Goal: Communication & Community: Participate in discussion

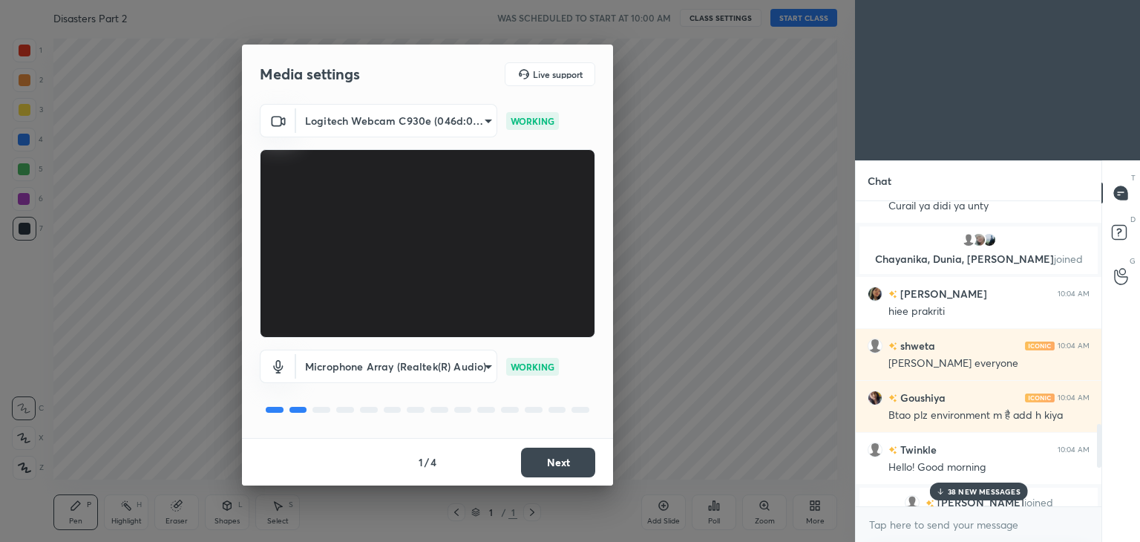
click at [539, 462] on button "Next" at bounding box center [558, 463] width 74 height 30
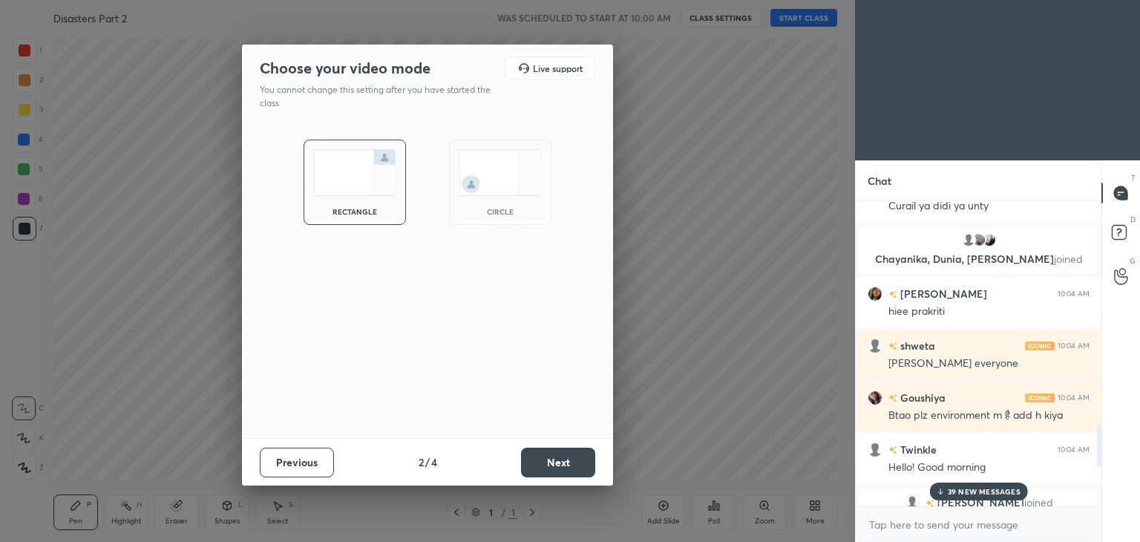
click at [505, 195] on img at bounding box center [500, 172] width 83 height 47
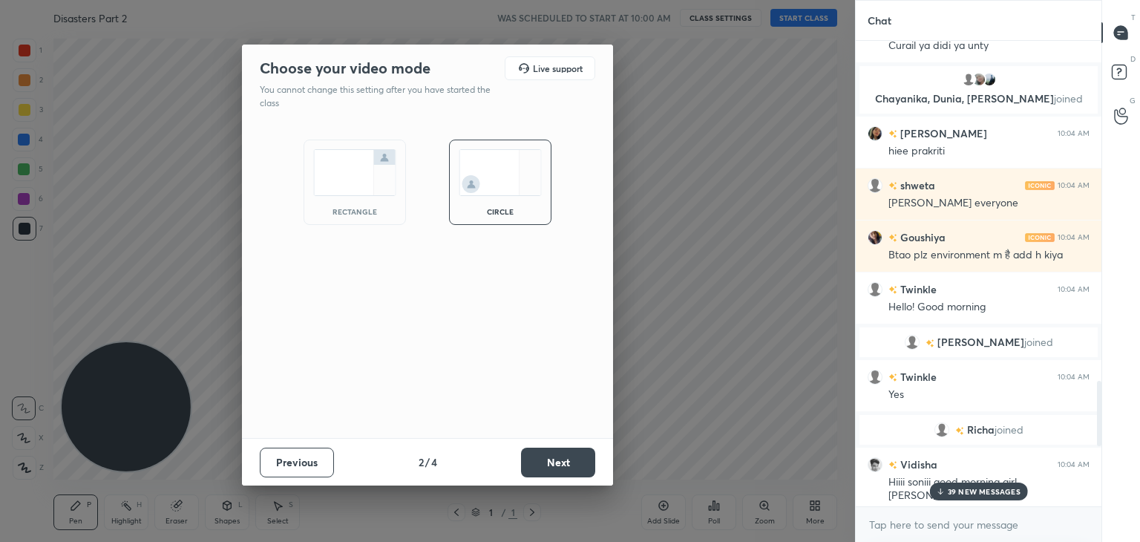
click at [568, 465] on button "Next" at bounding box center [558, 463] width 74 height 30
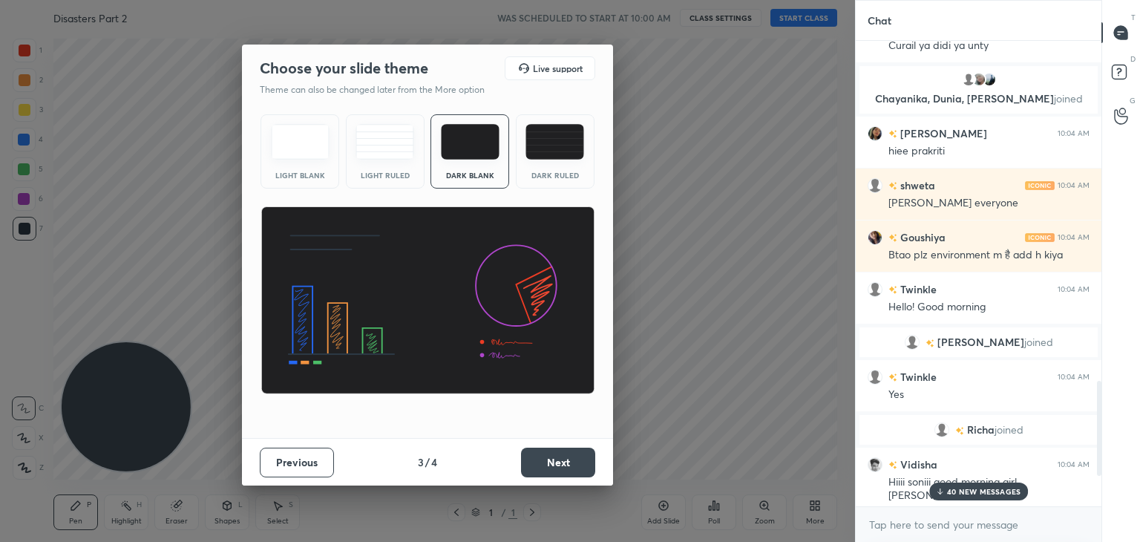
click at [561, 459] on button "Next" at bounding box center [558, 463] width 74 height 30
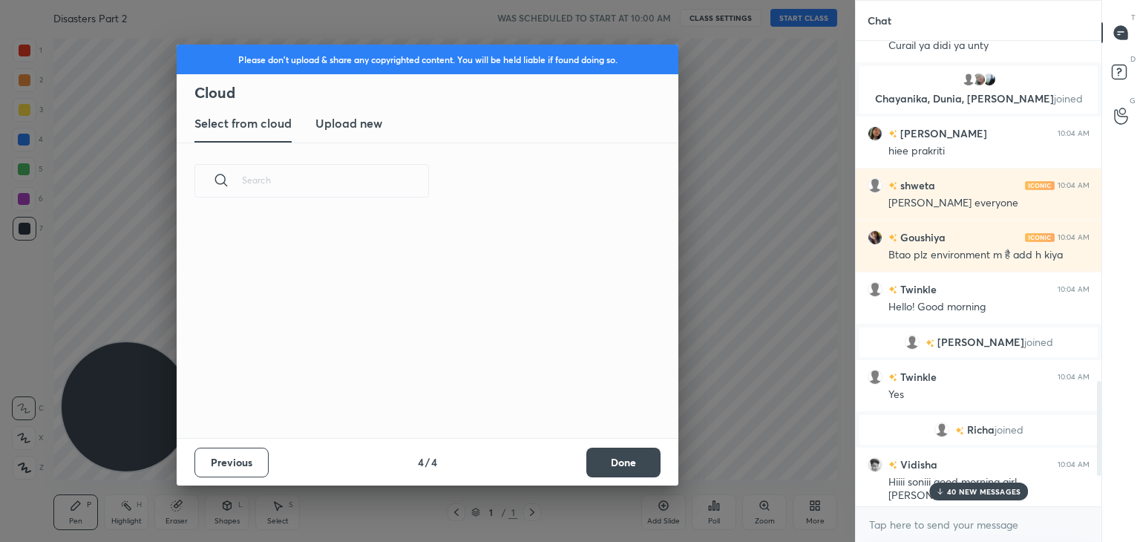
scroll to position [220, 476]
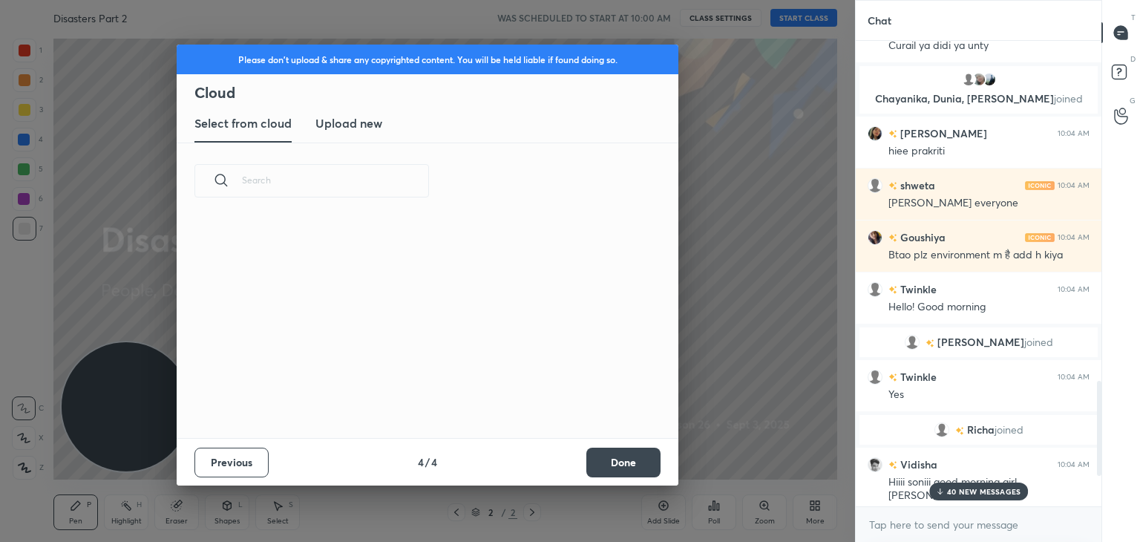
click at [619, 458] on button "Done" at bounding box center [623, 463] width 74 height 30
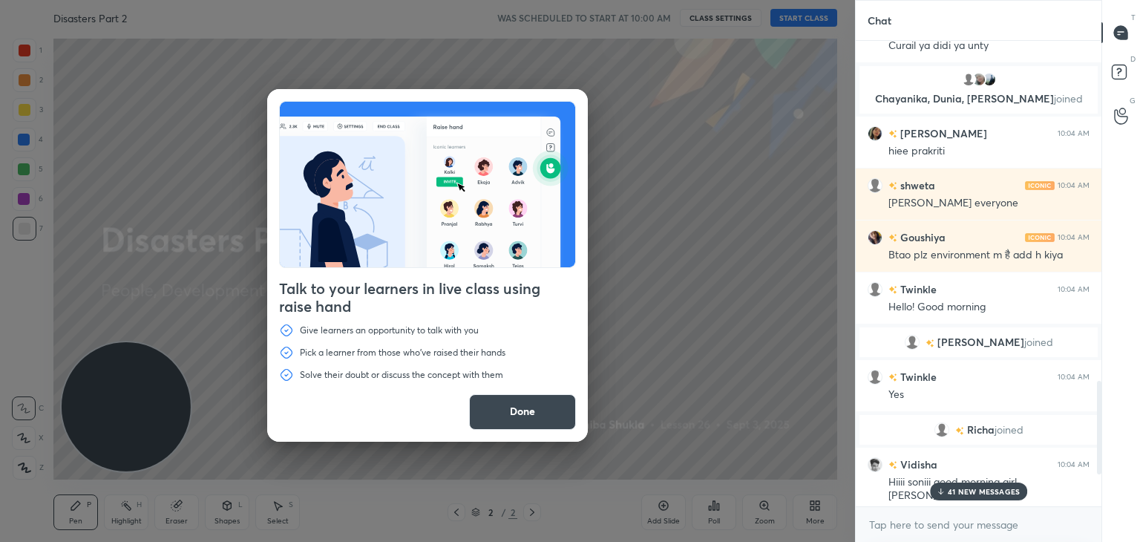
click at [545, 409] on button "Done" at bounding box center [522, 412] width 107 height 36
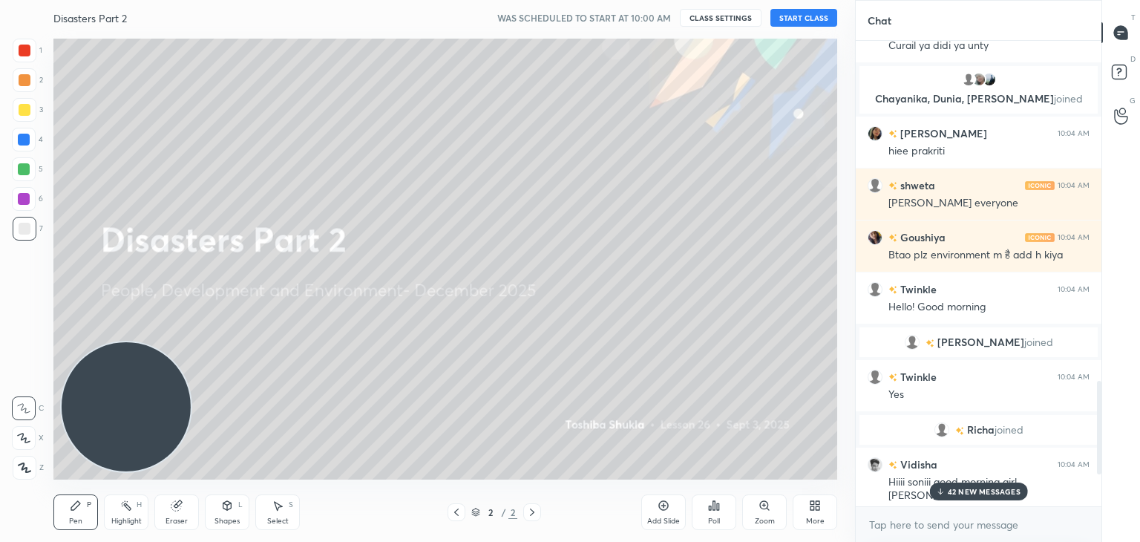
click at [965, 487] on p "42 NEW MESSAGES" at bounding box center [984, 491] width 73 height 9
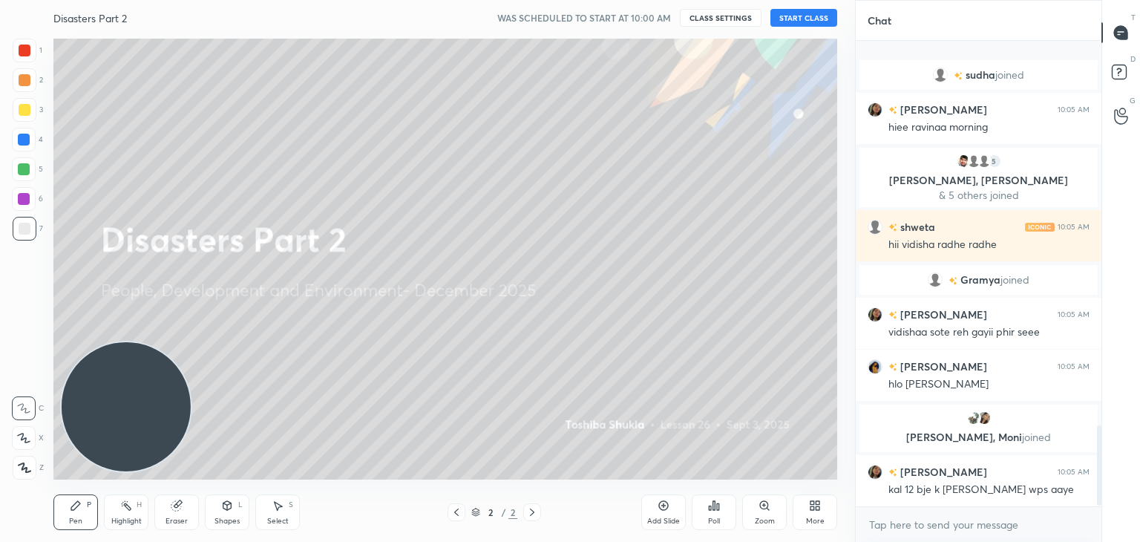
scroll to position [2266, 0]
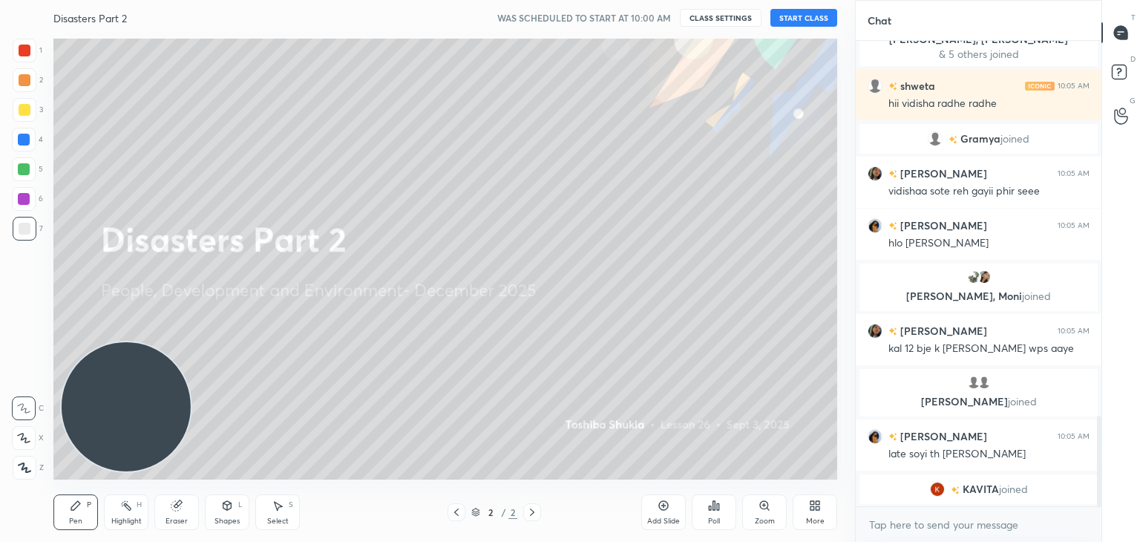
click at [791, 24] on button "START CLASS" at bounding box center [803, 18] width 67 height 18
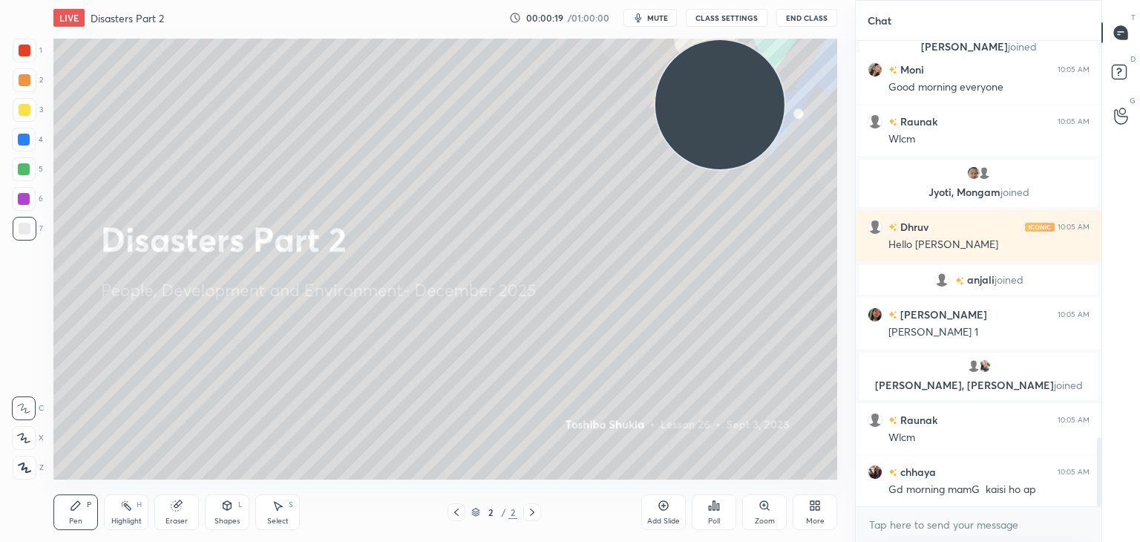
scroll to position [2718, 0]
drag, startPoint x: 116, startPoint y: 446, endPoint x: 709, endPoint y: 131, distance: 671.9
click at [709, 131] on video at bounding box center [719, 104] width 129 height 129
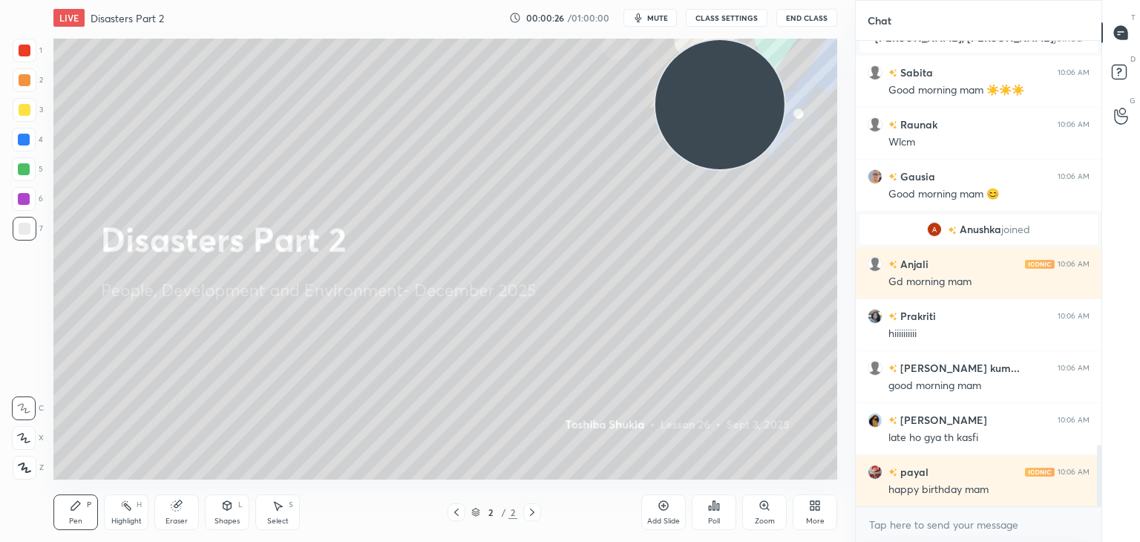
scroll to position [3246, 0]
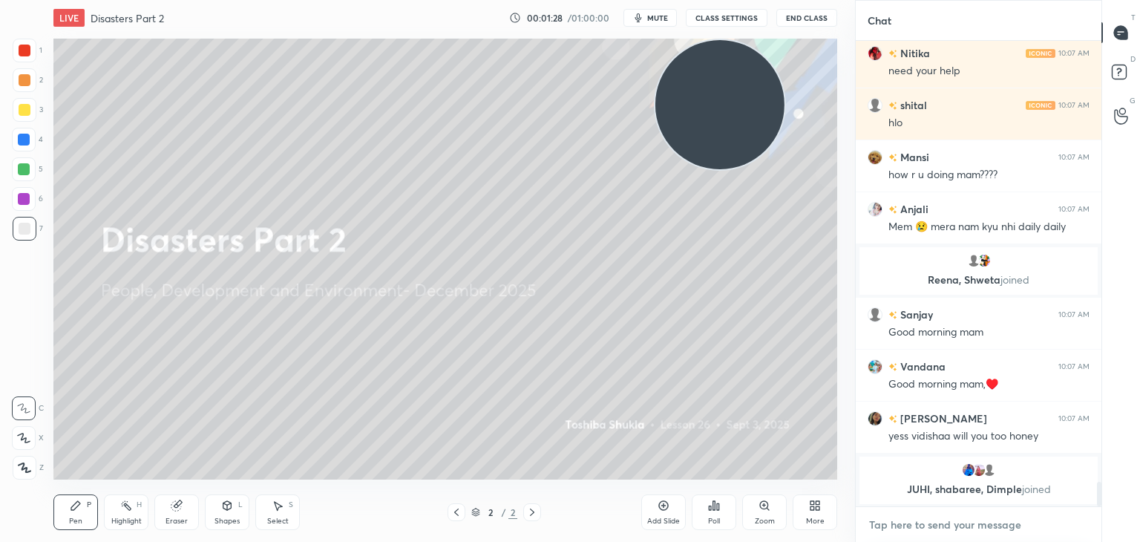
type textarea "x"
click at [913, 515] on textarea at bounding box center [979, 525] width 222 height 24
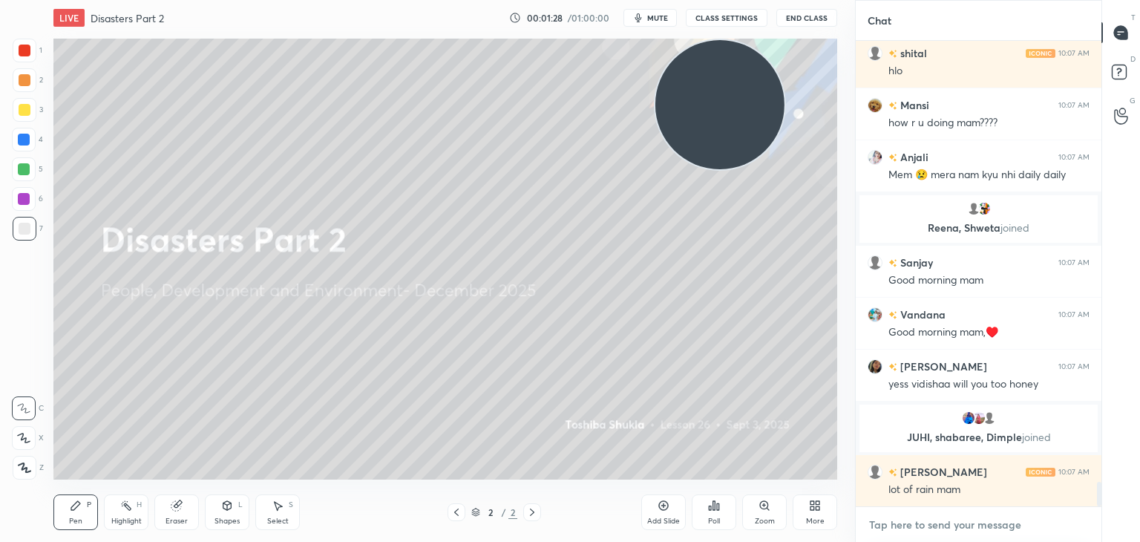
paste textarea "[URL][DOMAIN_NAME]"
type textarea "[URL][DOMAIN_NAME]"
type textarea "x"
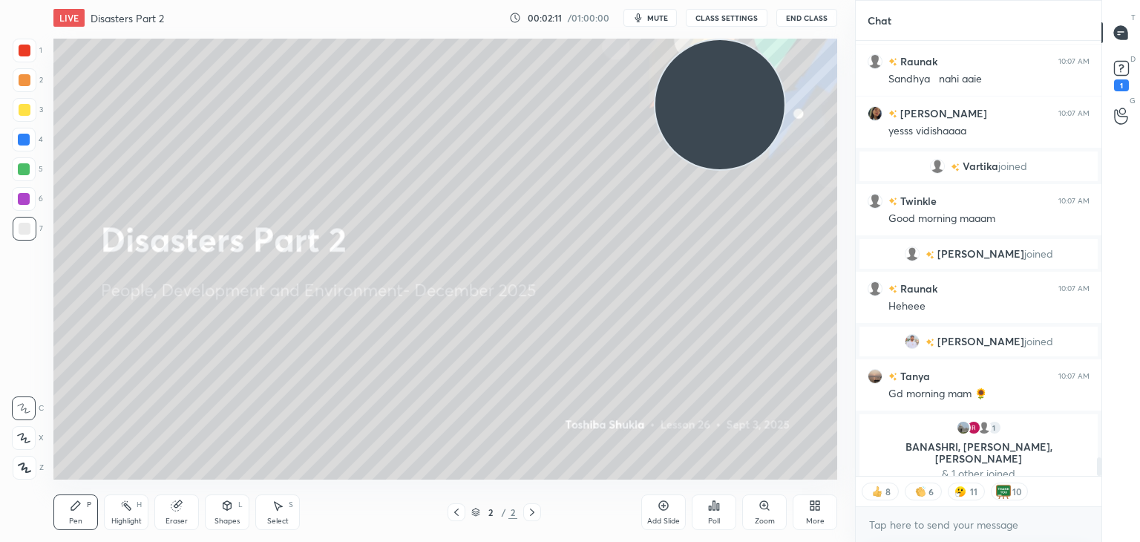
click at [807, 499] on div "More" at bounding box center [815, 512] width 45 height 36
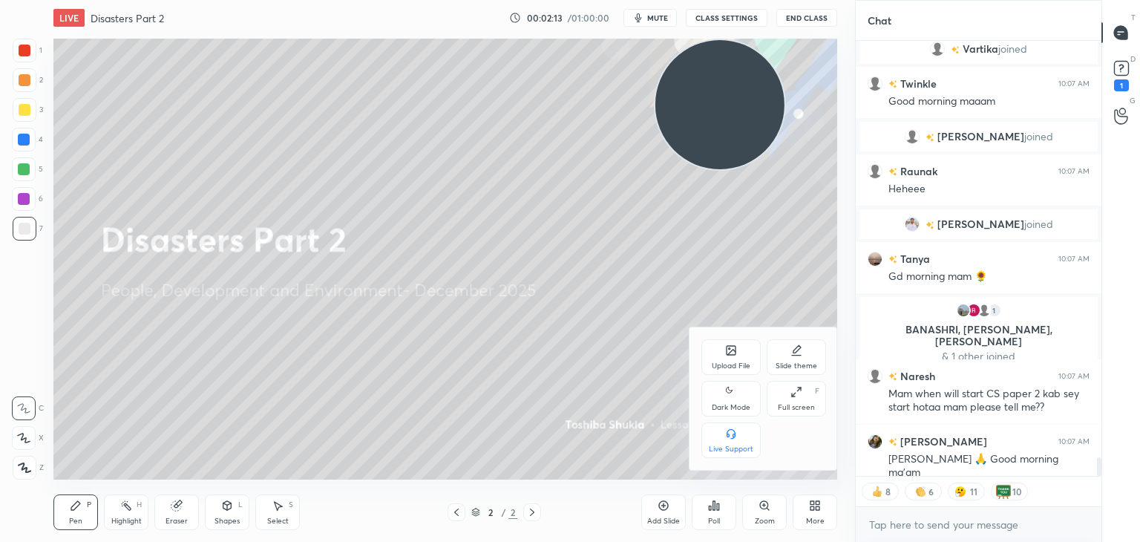
click at [723, 349] on div "Upload File" at bounding box center [730, 357] width 59 height 36
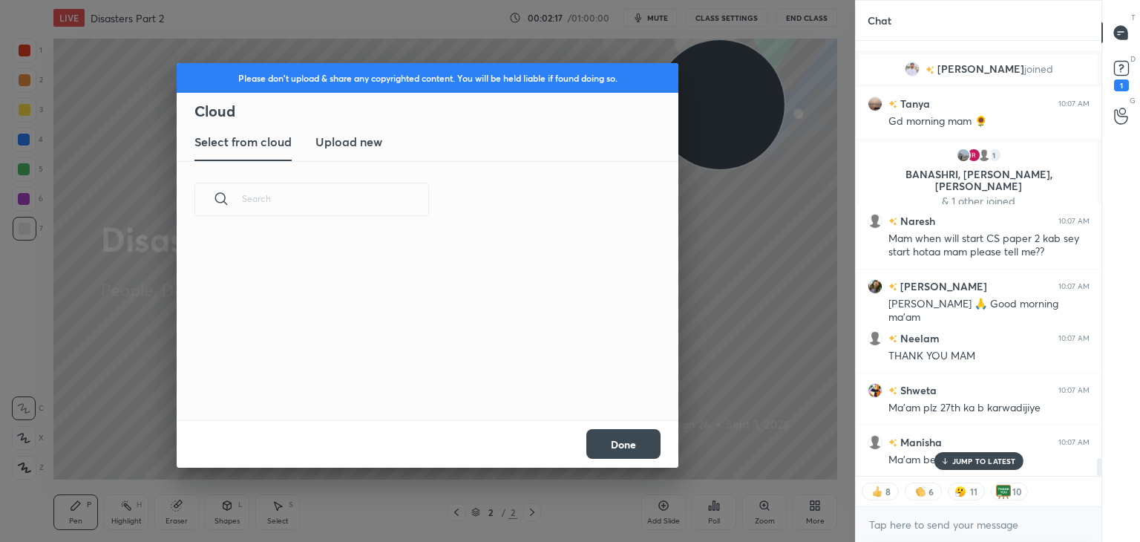
click at [373, 140] on h3 "Upload new" at bounding box center [348, 142] width 67 height 18
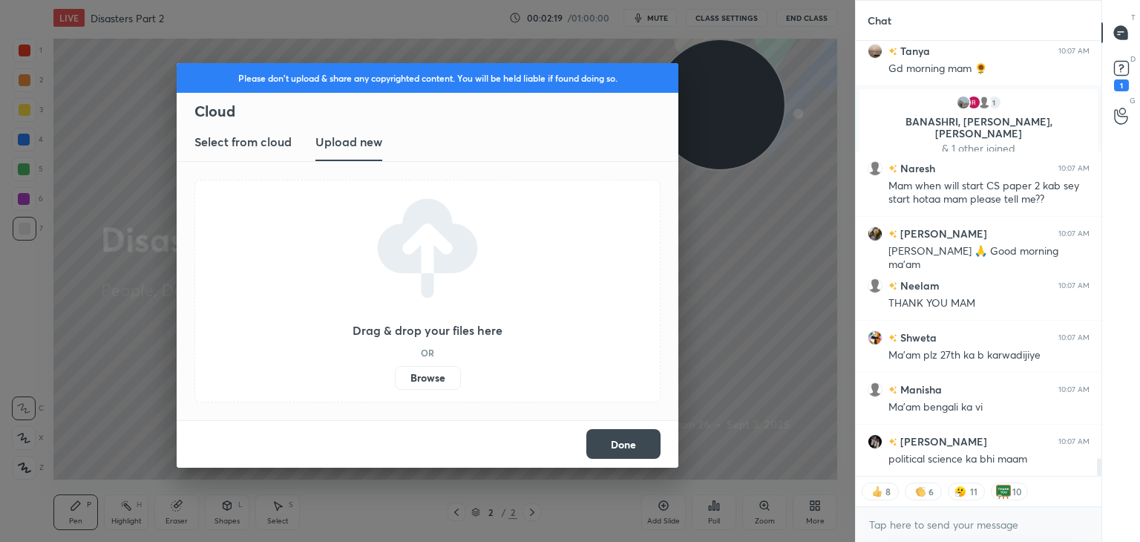
click at [422, 380] on label "Browse" at bounding box center [428, 378] width 66 height 24
click at [395, 380] on input "Browse" at bounding box center [395, 378] width 0 height 24
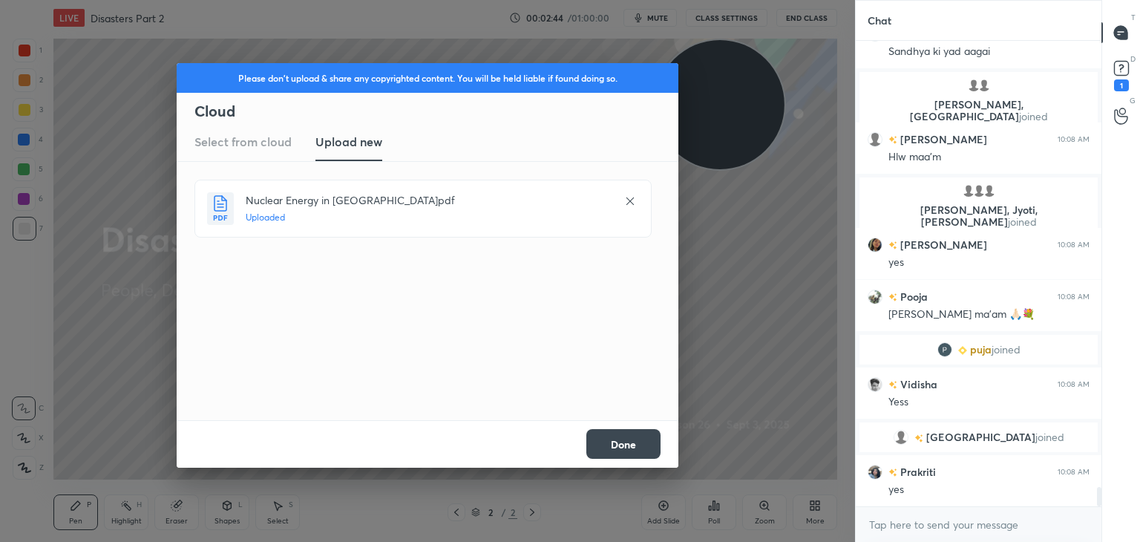
click at [633, 441] on button "Done" at bounding box center [623, 444] width 74 height 30
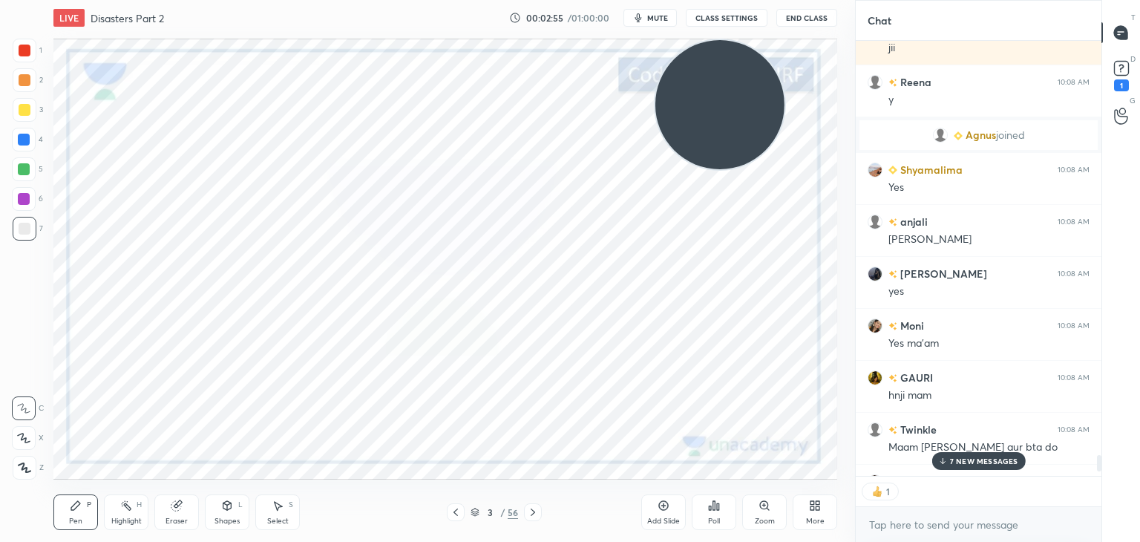
drag, startPoint x: 1098, startPoint y: 491, endPoint x: 1098, endPoint y: 504, distance: 12.6
click at [1098, 504] on div "[PERSON_NAME] 10:08 AM Yes yes [PERSON_NAME] 10:08 AM [PERSON_NAME] 10:08 AM y …" at bounding box center [979, 291] width 246 height 501
click at [988, 462] on p "7 NEW MESSAGES" at bounding box center [984, 460] width 68 height 9
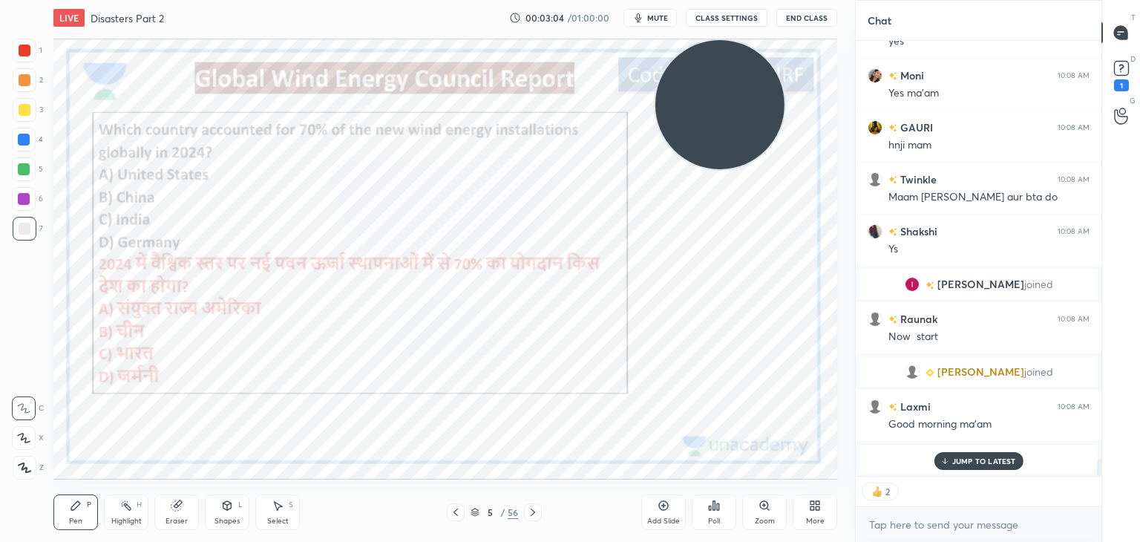
click at [475, 509] on icon at bounding box center [475, 512] width 9 height 9
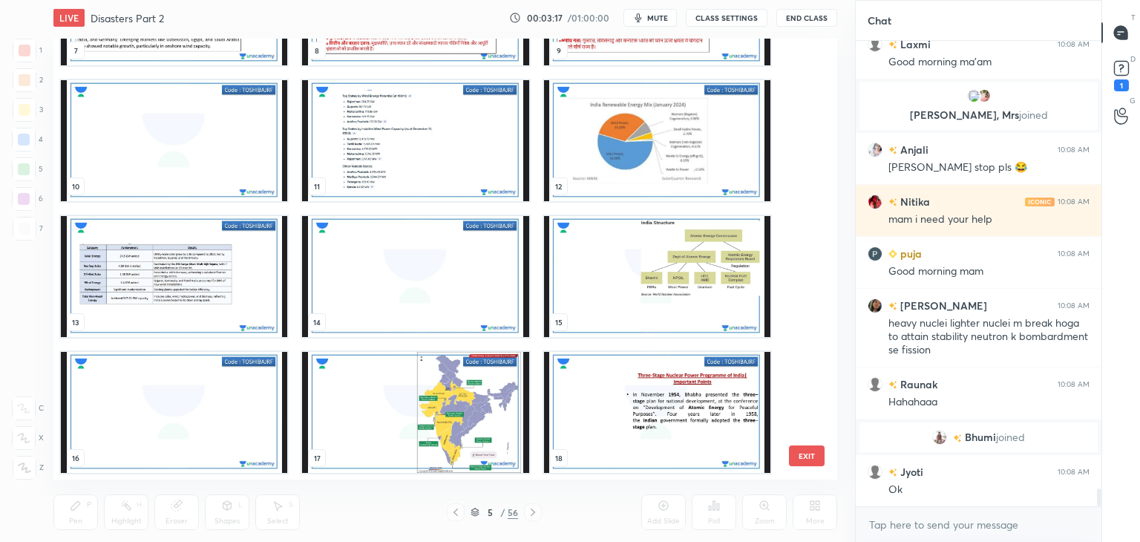
click at [465, 148] on img "grid" at bounding box center [415, 140] width 226 height 121
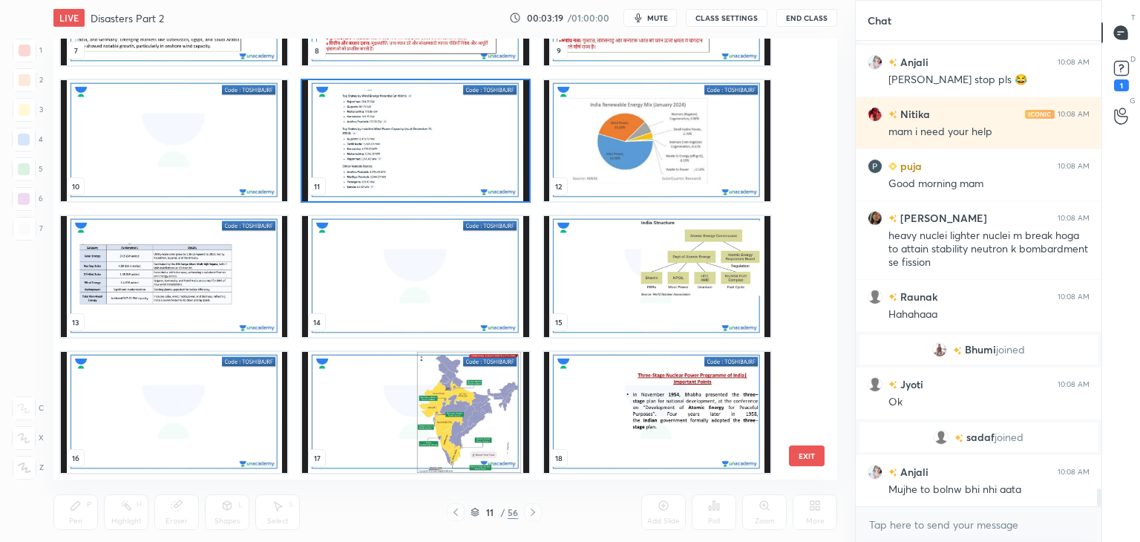
click at [431, 149] on img "grid" at bounding box center [415, 140] width 226 height 121
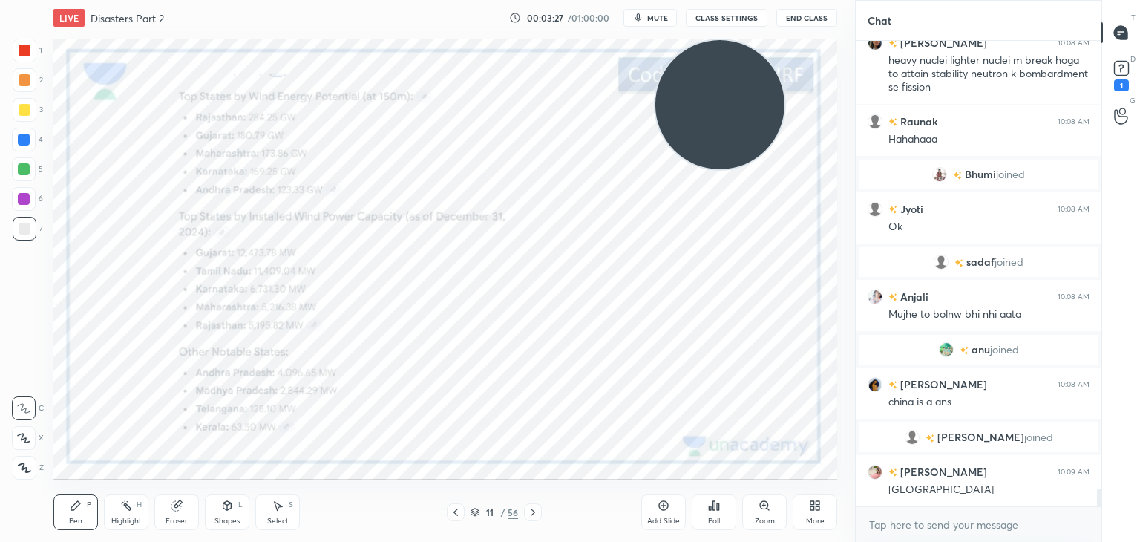
click at [25, 48] on div at bounding box center [25, 51] width 12 height 12
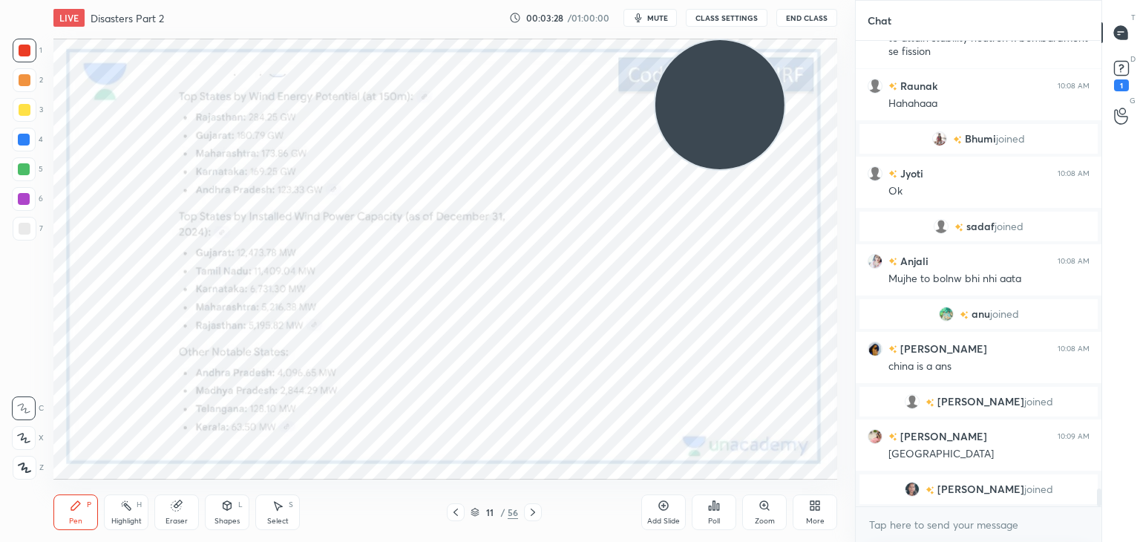
click at [27, 468] on icon at bounding box center [24, 467] width 13 height 10
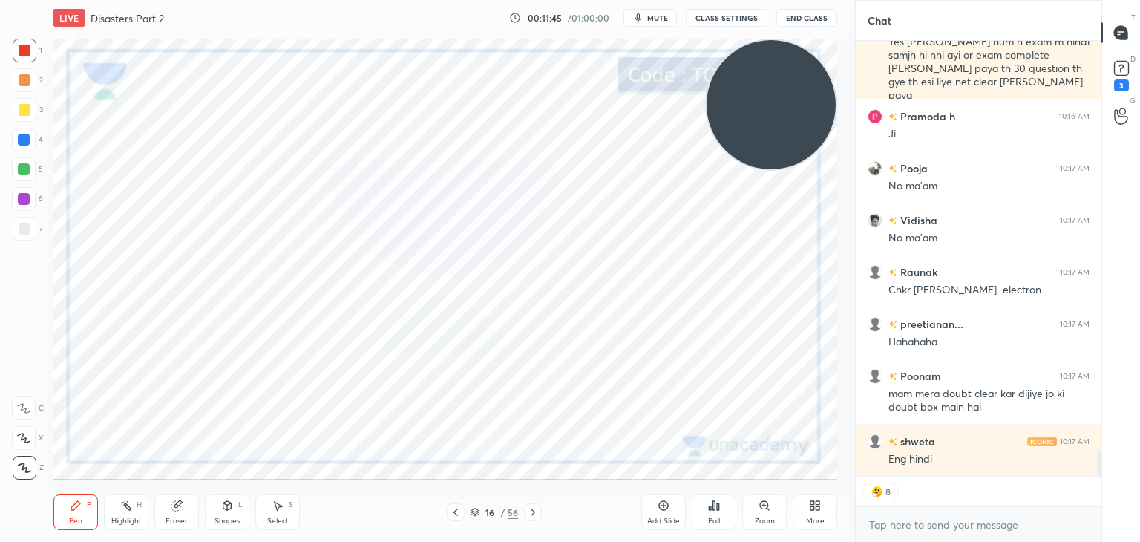
scroll to position [6946, 0]
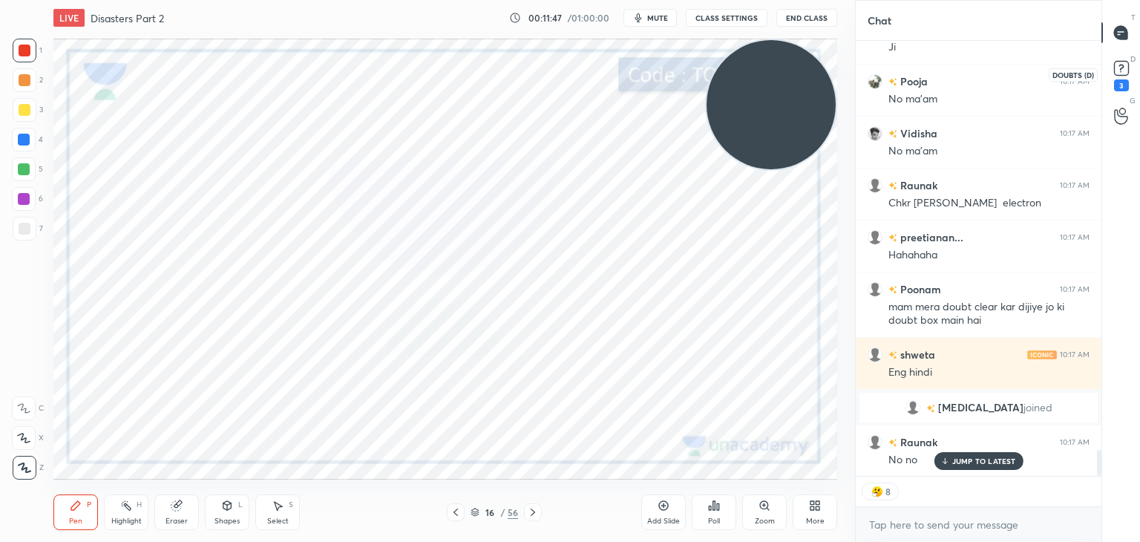
click at [1122, 66] on icon at bounding box center [1120, 68] width 5 height 6
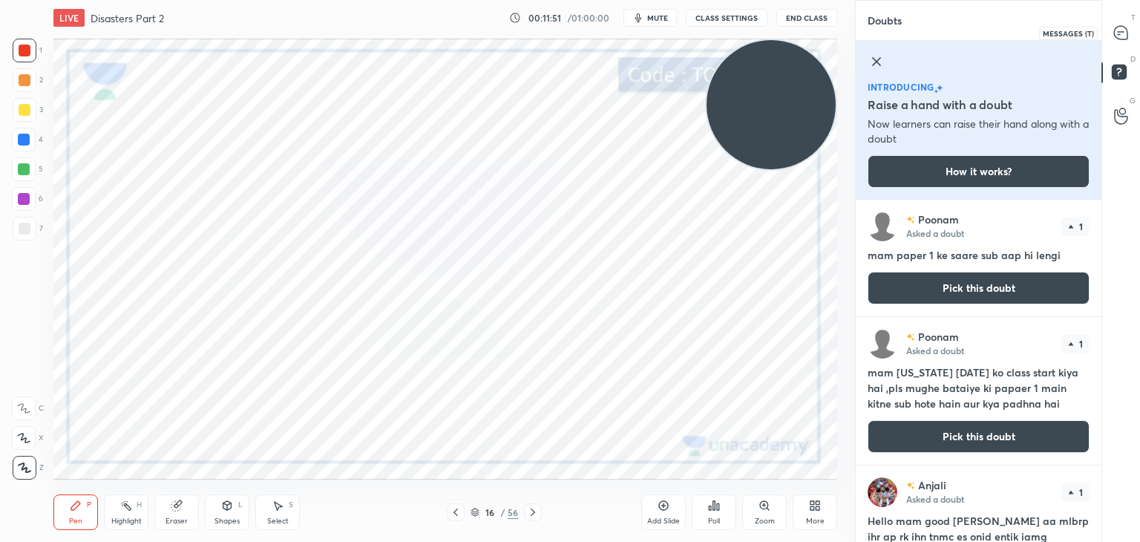
click at [1119, 32] on icon at bounding box center [1121, 32] width 6 height 0
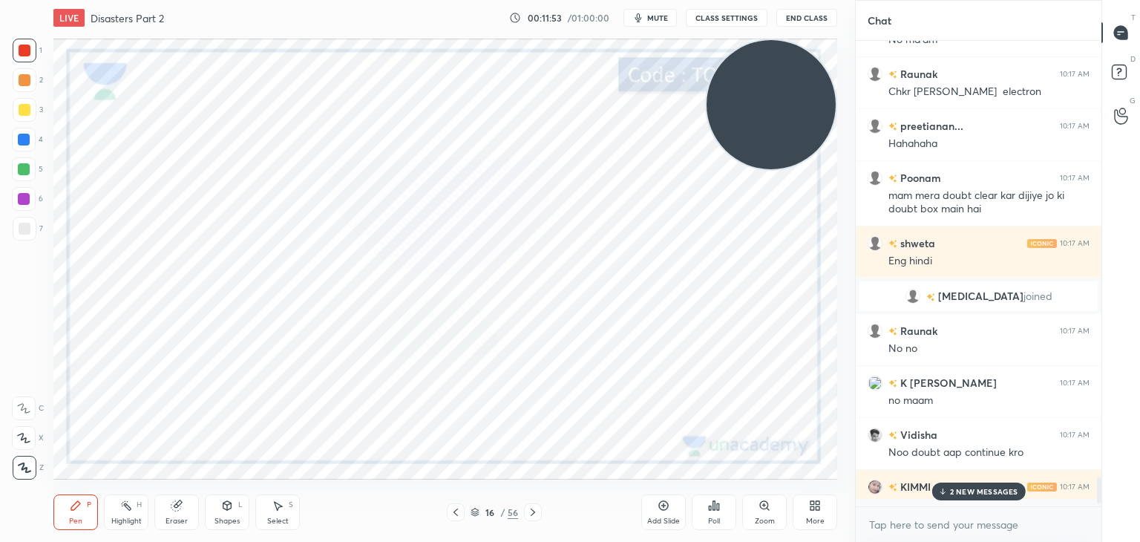
scroll to position [461, 241]
click at [983, 488] on p "5 NEW MESSAGES" at bounding box center [983, 491] width 69 height 9
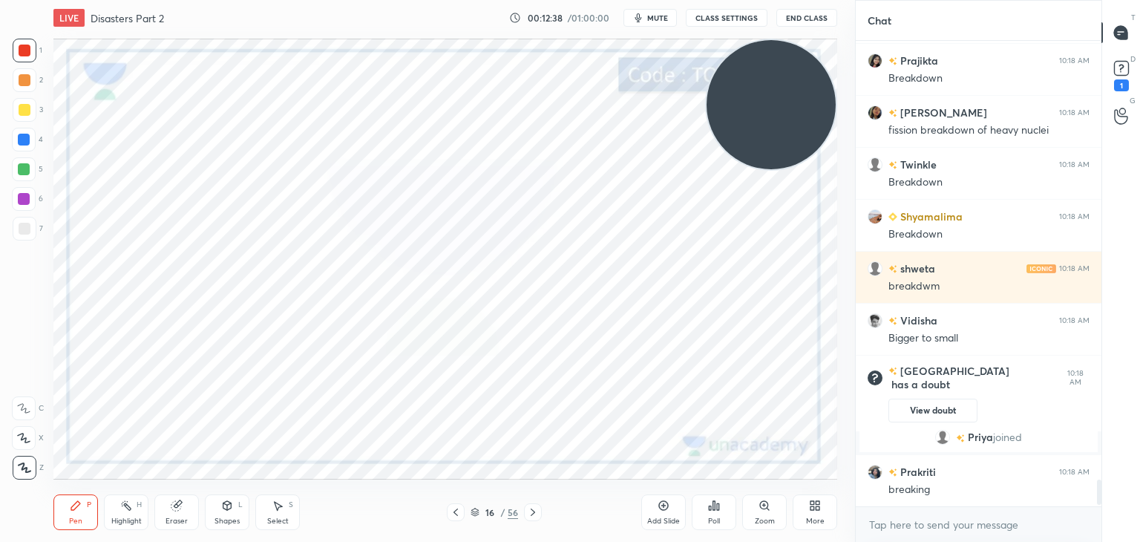
scroll to position [4, 4]
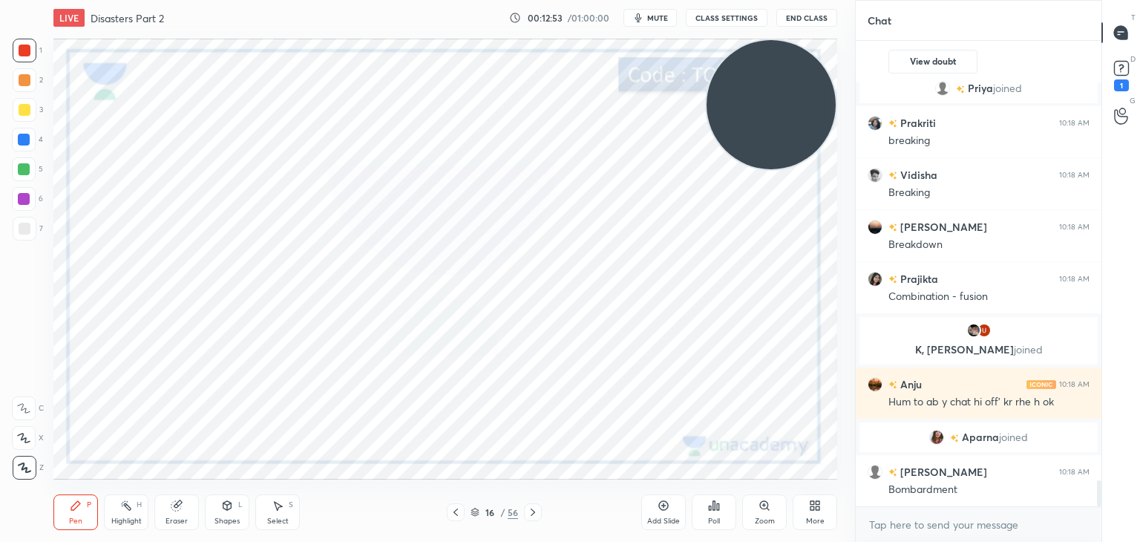
click at [26, 140] on div at bounding box center [24, 140] width 12 height 12
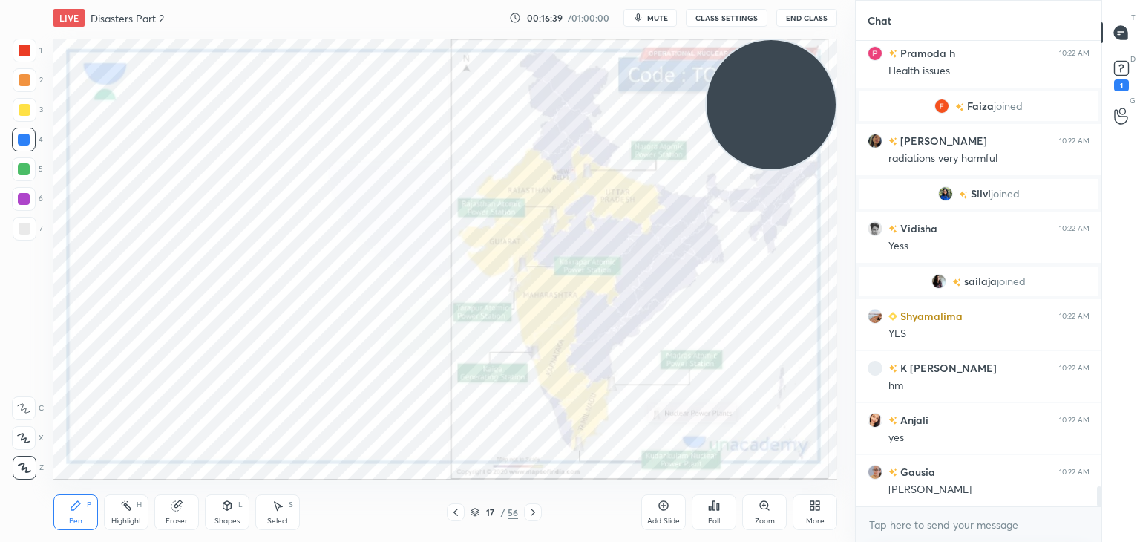
scroll to position [10486, 0]
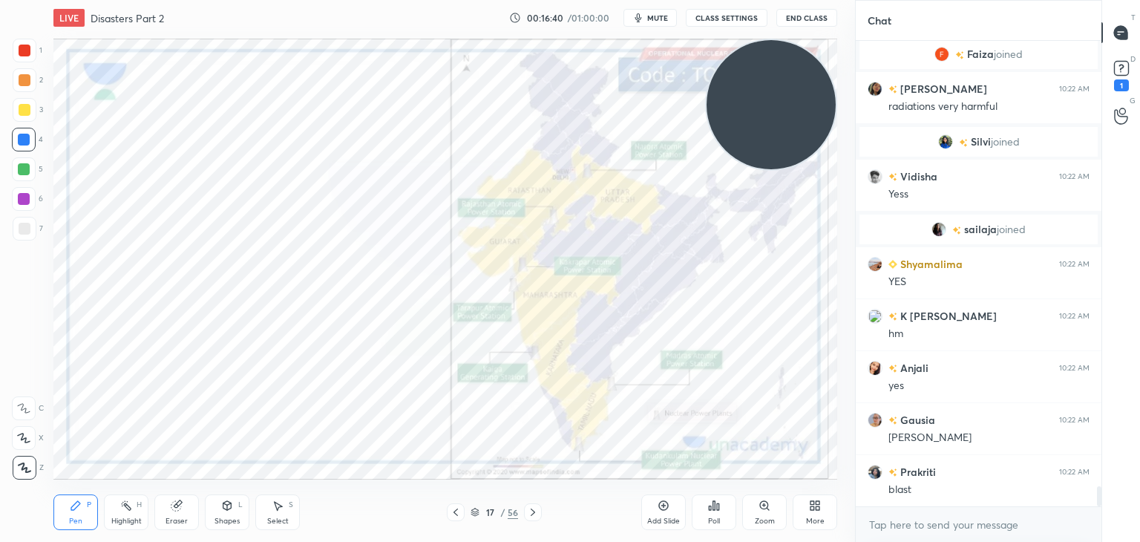
click at [665, 502] on icon at bounding box center [664, 505] width 12 height 12
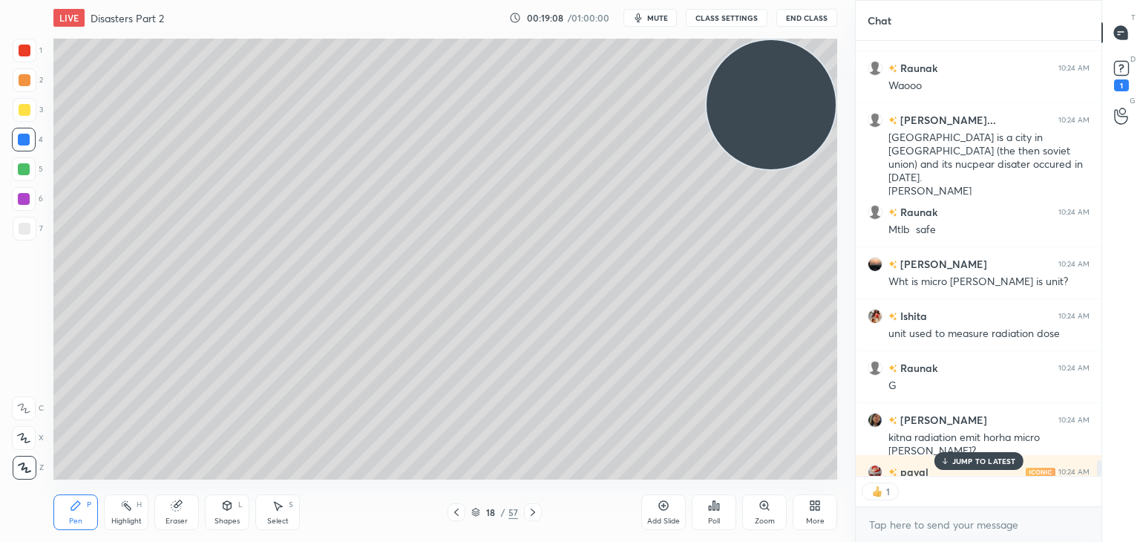
scroll to position [11871, 0]
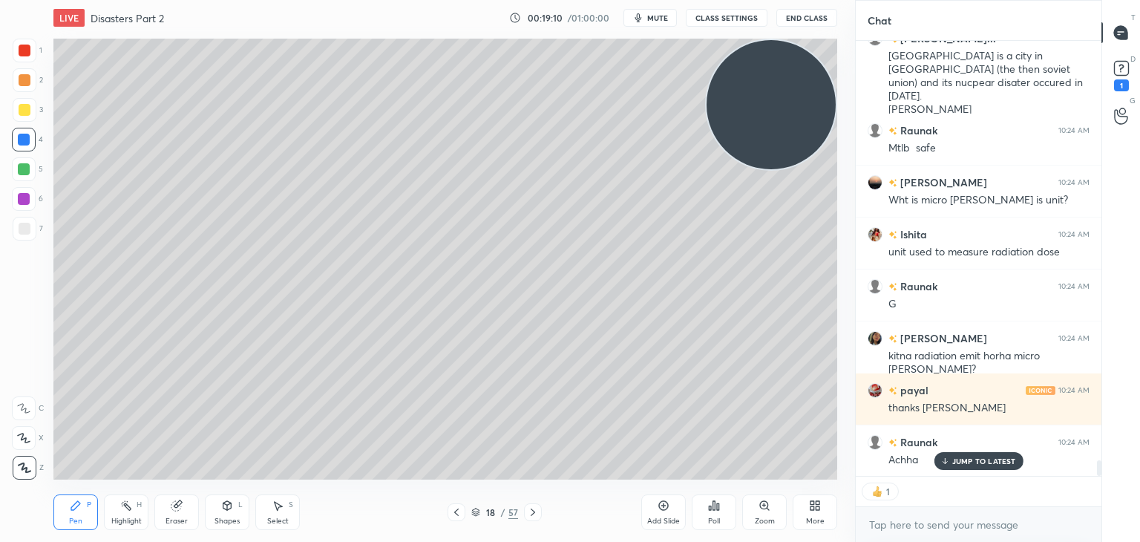
click at [27, 45] on div at bounding box center [25, 51] width 12 height 12
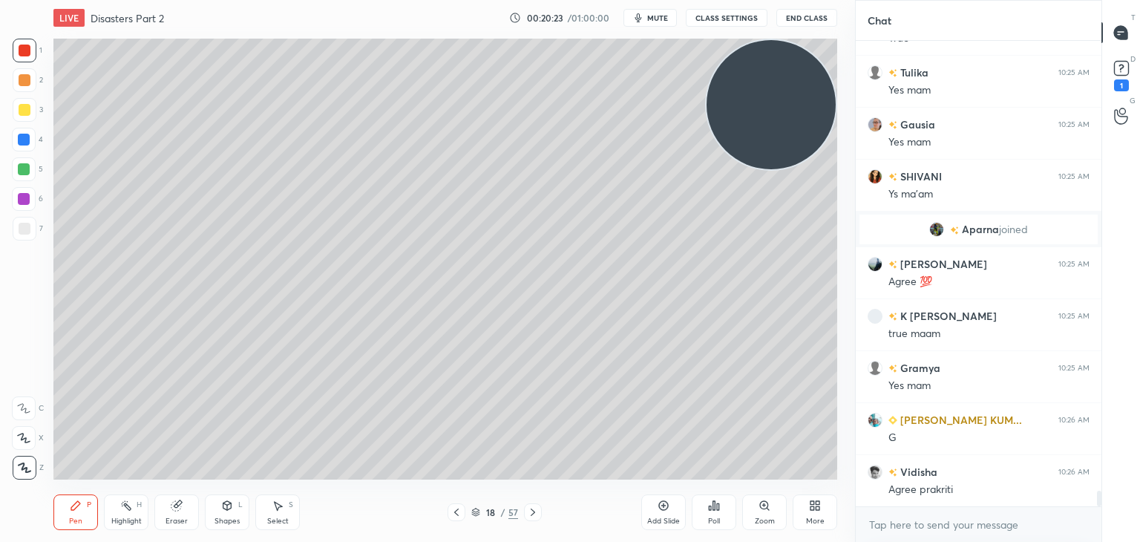
scroll to position [13136, 0]
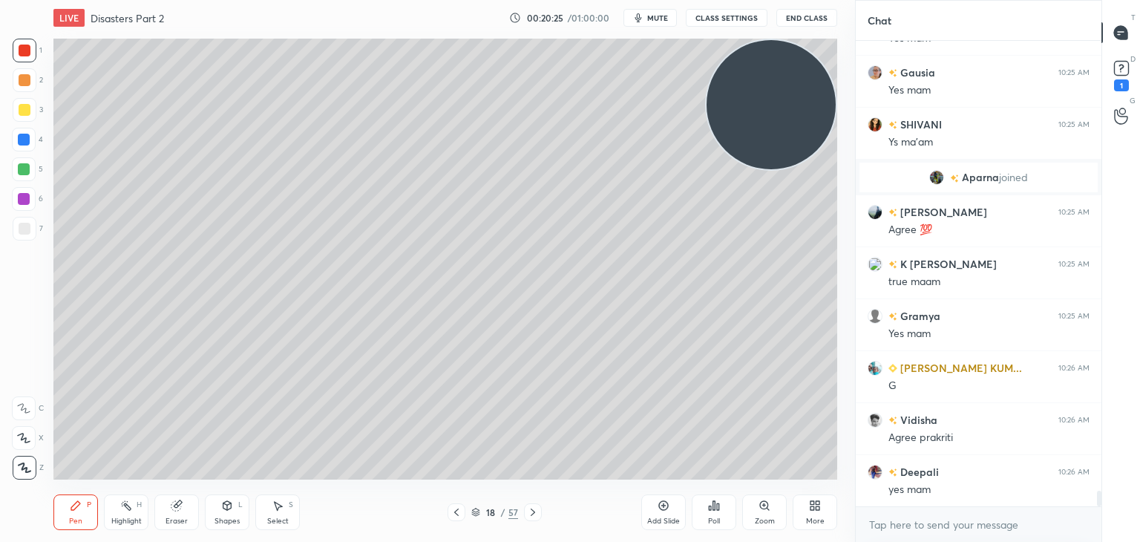
click at [659, 509] on icon at bounding box center [664, 505] width 12 height 12
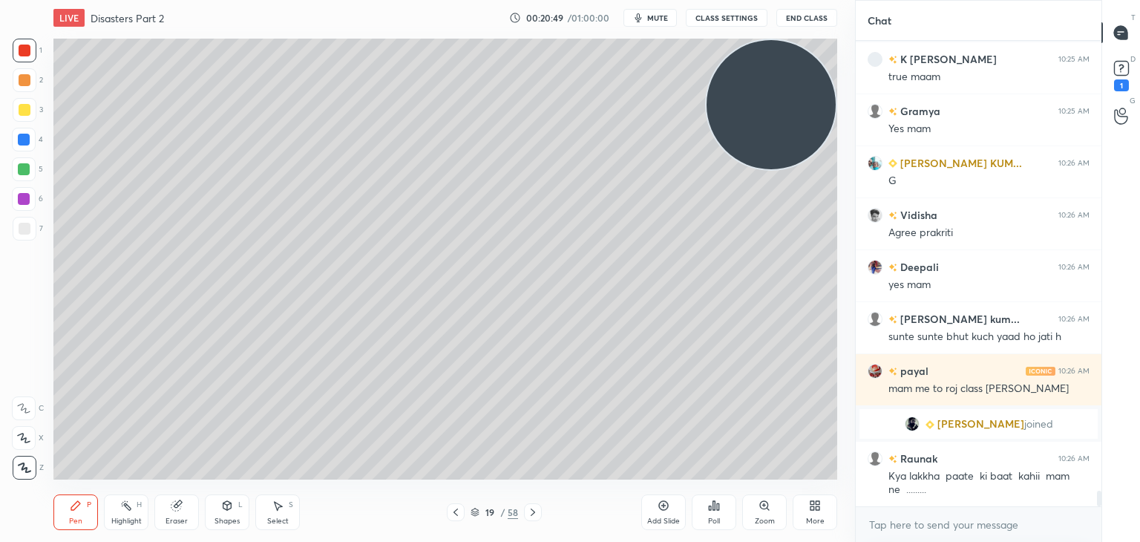
scroll to position [13302, 0]
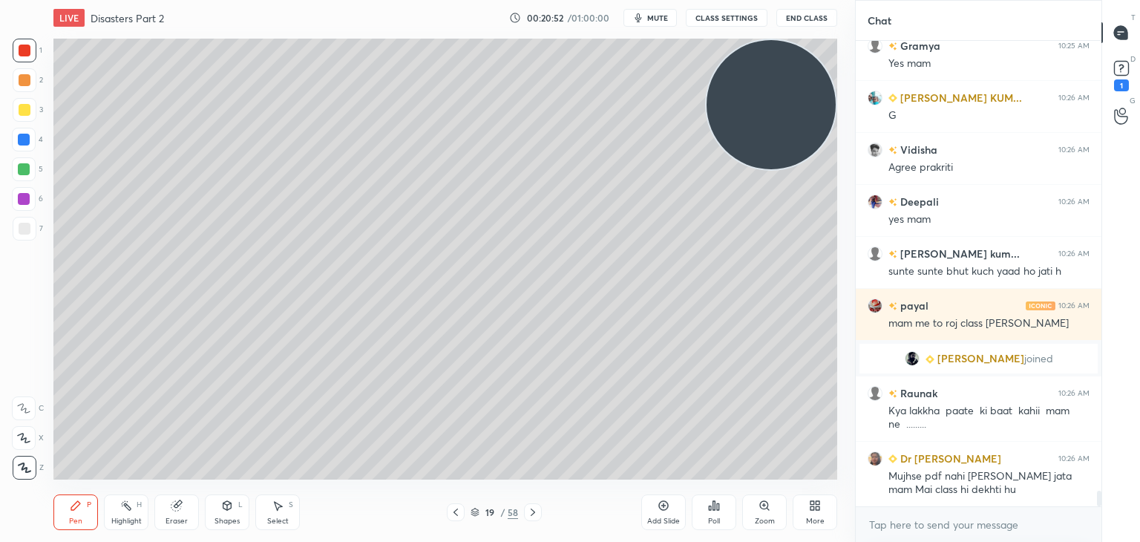
click at [30, 105] on div at bounding box center [25, 110] width 24 height 24
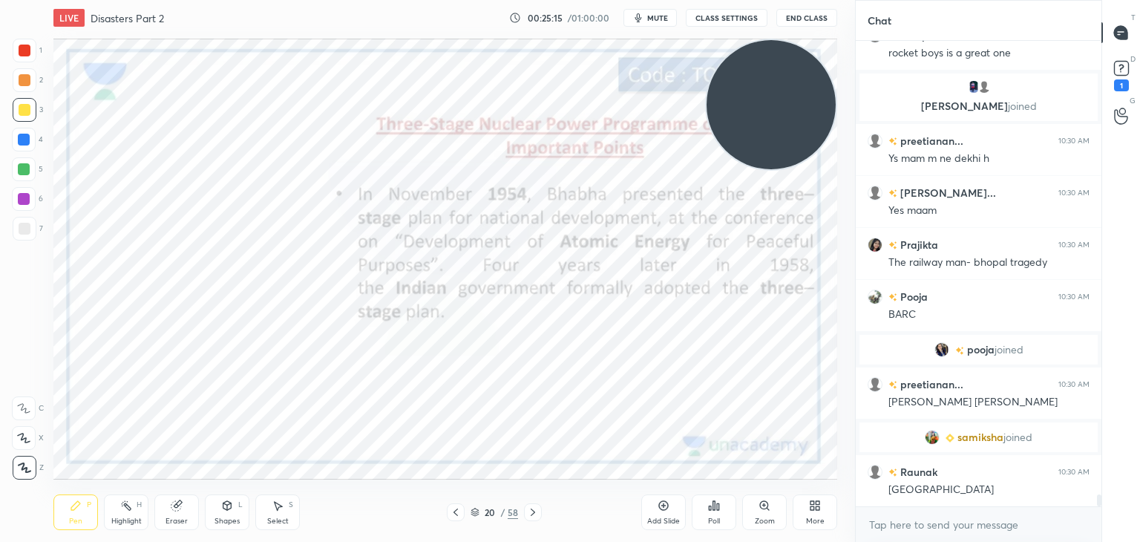
scroll to position [17663, 0]
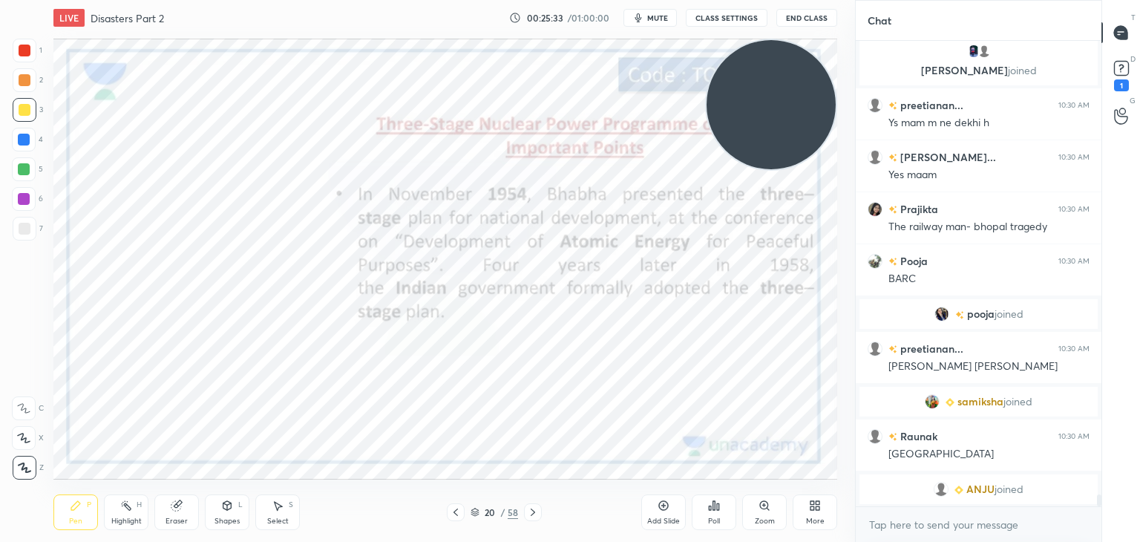
click at [27, 50] on div at bounding box center [25, 51] width 12 height 12
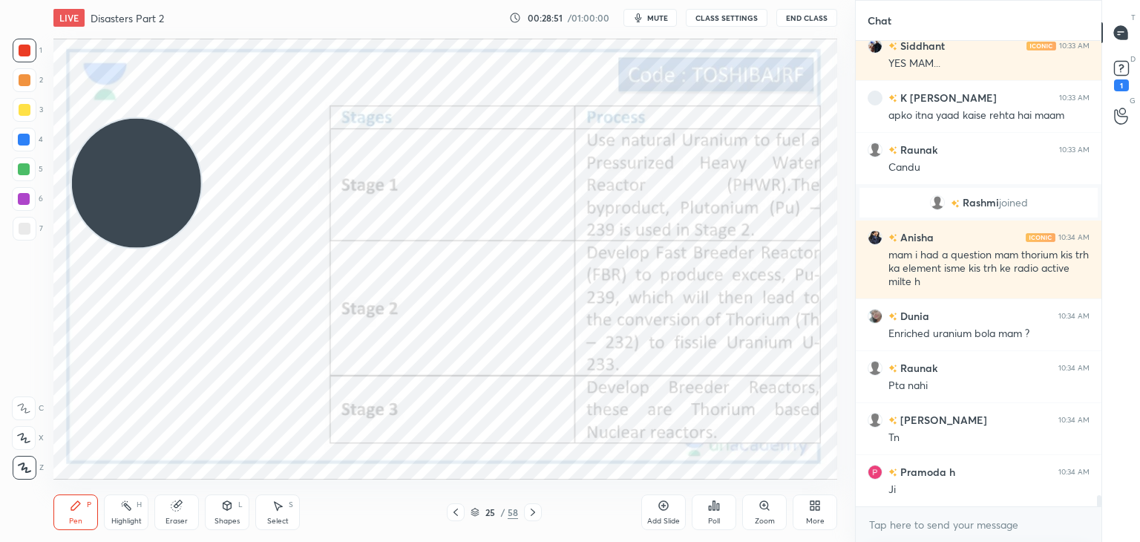
scroll to position [19478, 0]
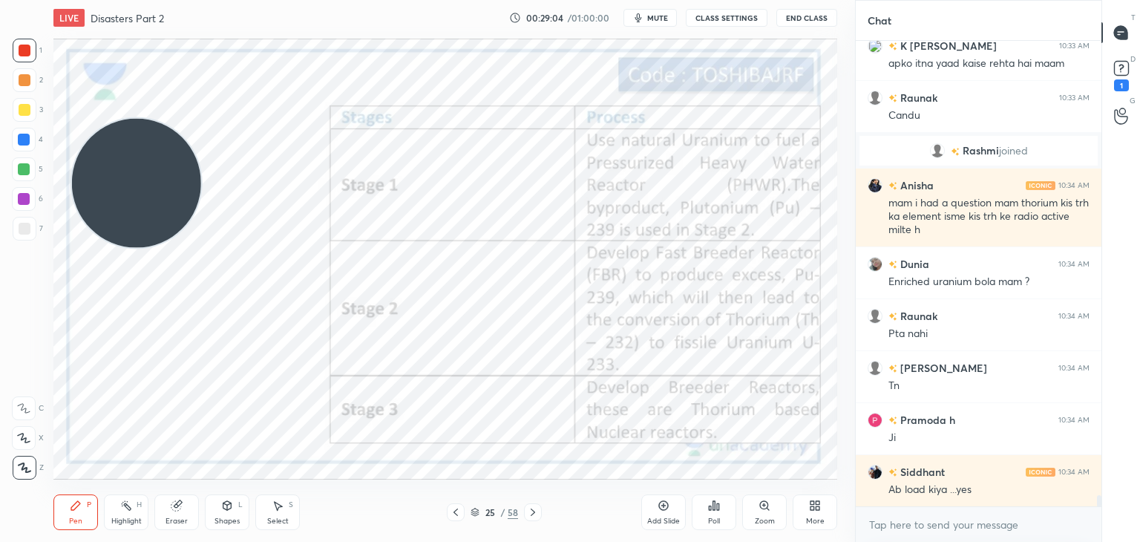
click at [662, 506] on icon at bounding box center [664, 505] width 12 height 12
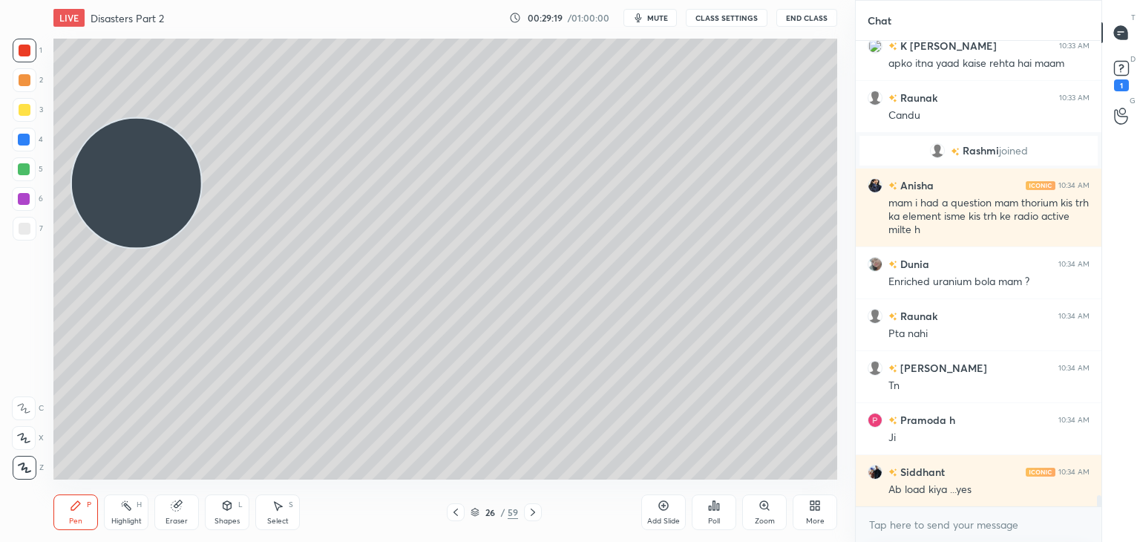
scroll to position [19514, 0]
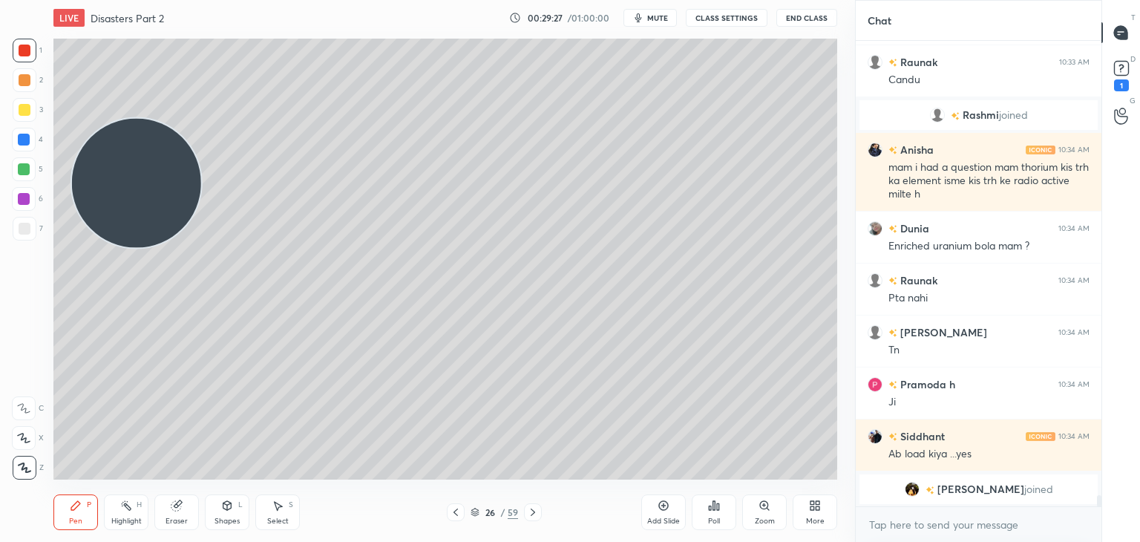
click at [33, 220] on div at bounding box center [25, 229] width 24 height 24
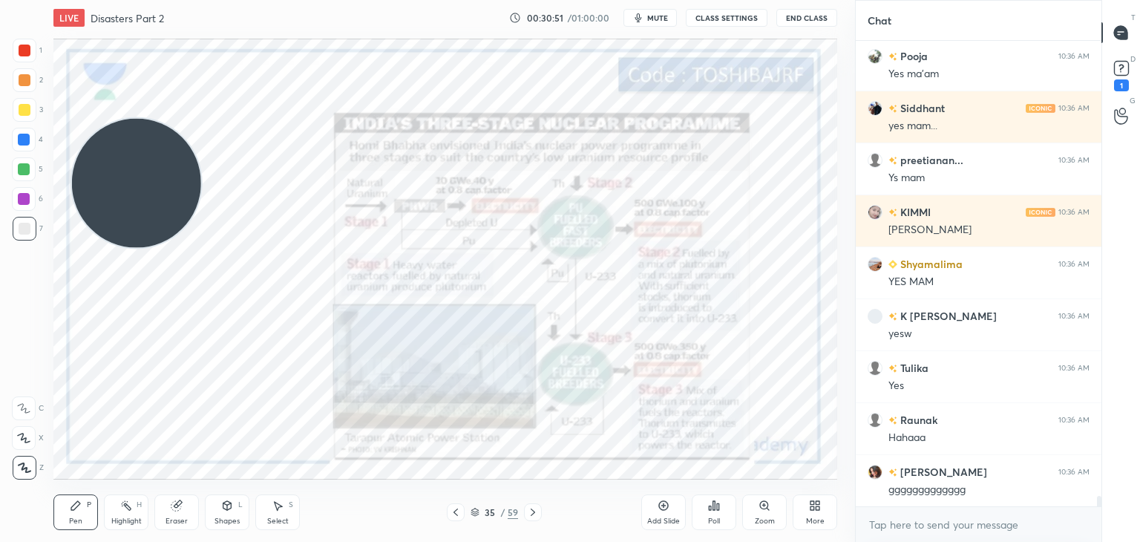
scroll to position [20577, 0]
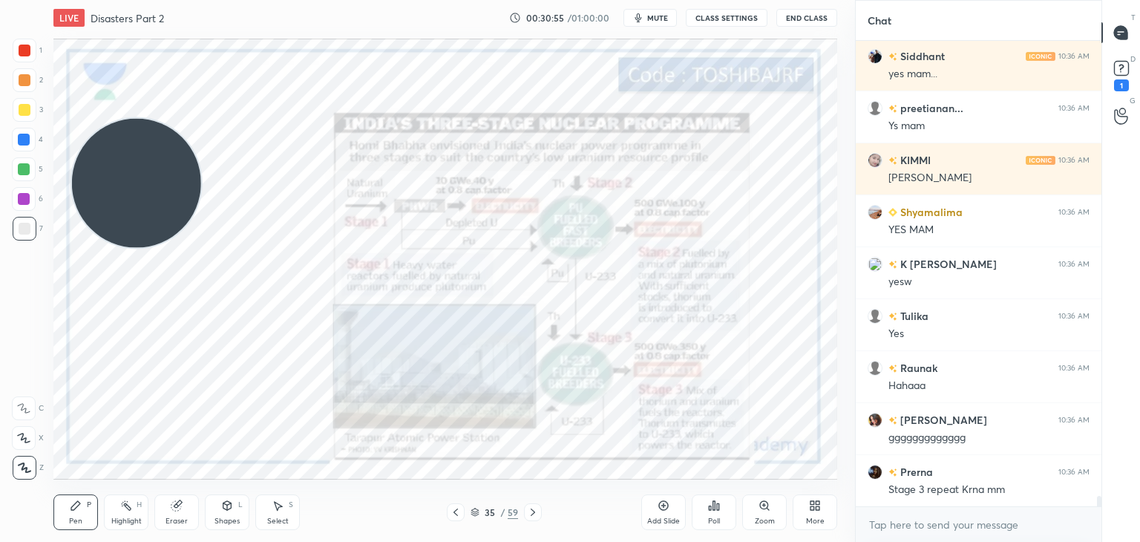
click at [30, 61] on div at bounding box center [25, 51] width 24 height 24
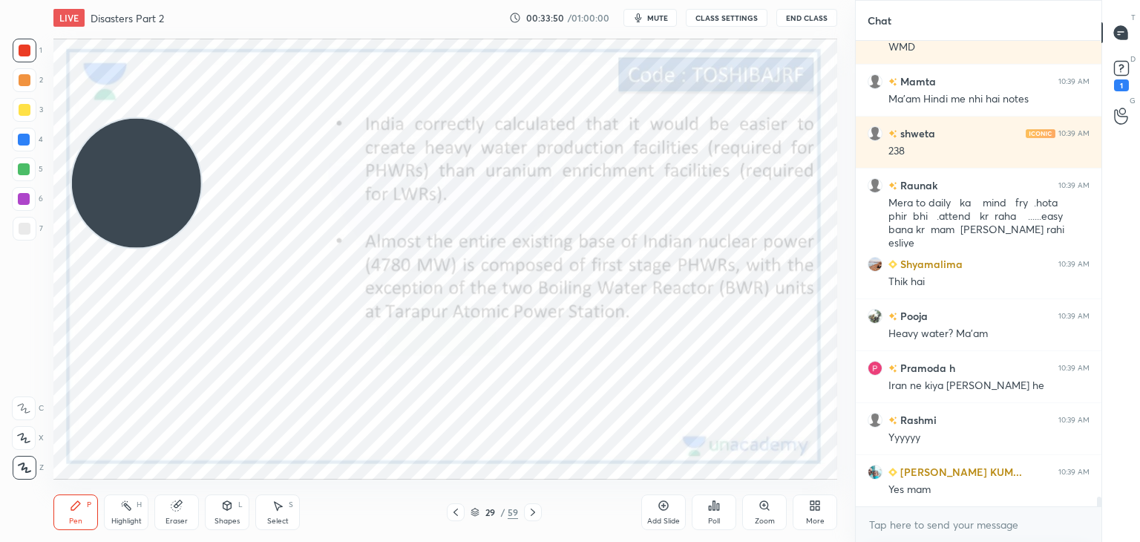
scroll to position [22049, 0]
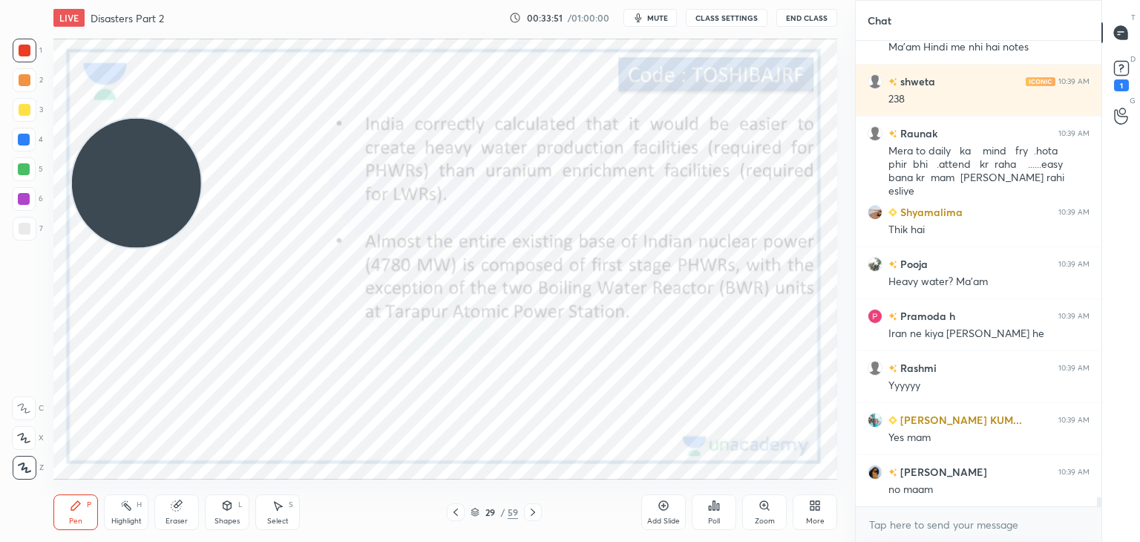
click at [658, 509] on icon at bounding box center [664, 505] width 12 height 12
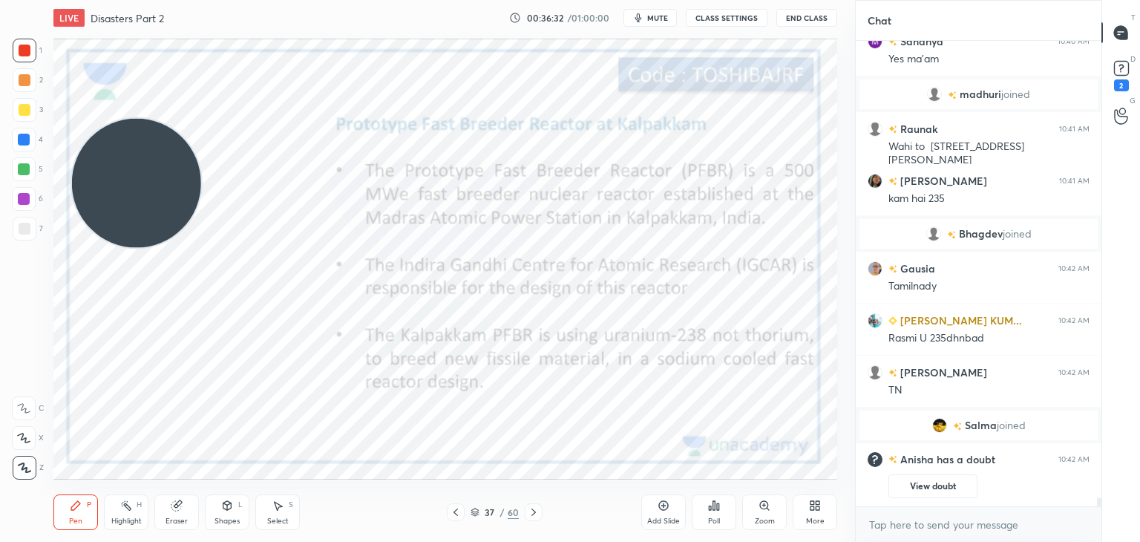
scroll to position [23348, 0]
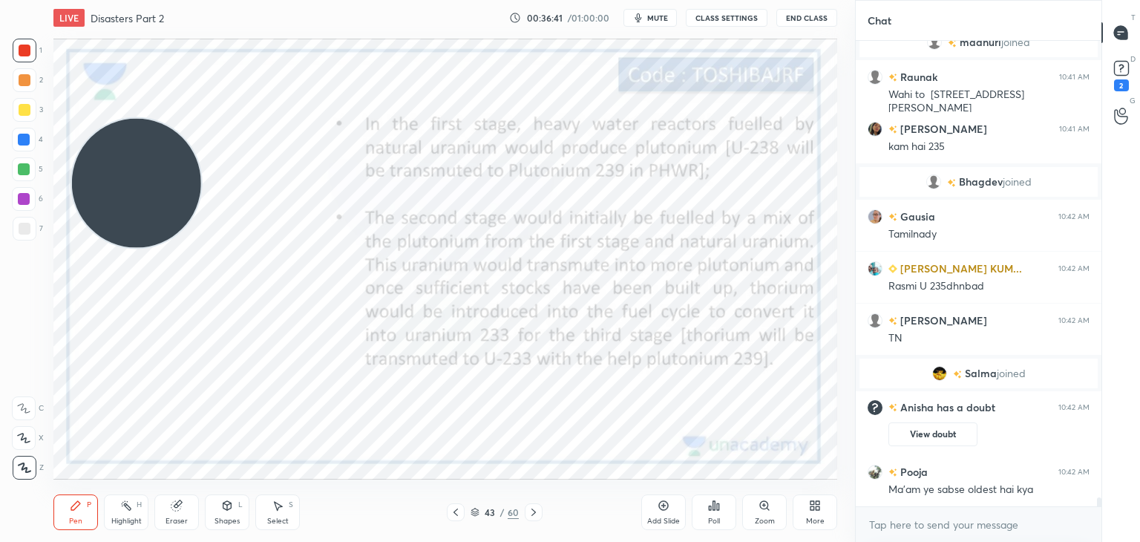
click at [472, 511] on icon at bounding box center [475, 512] width 9 height 9
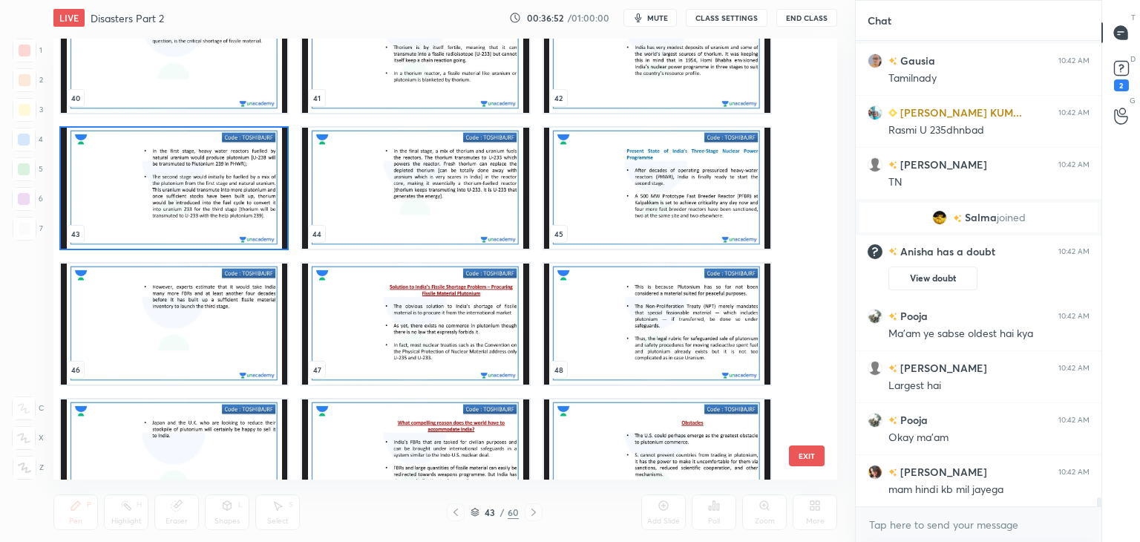
scroll to position [23569, 0]
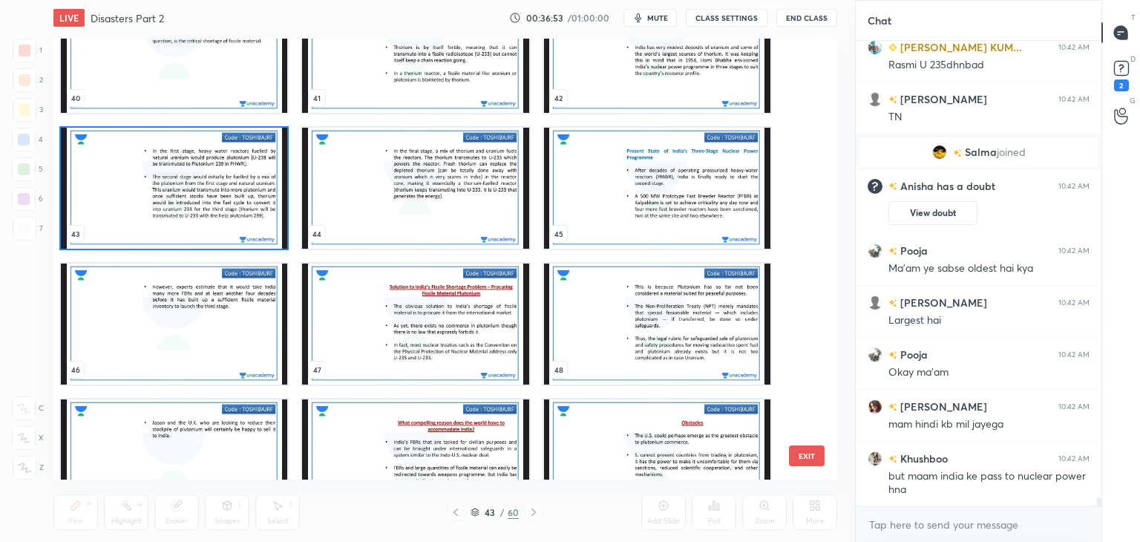
click at [804, 454] on button "EXIT" at bounding box center [807, 455] width 36 height 21
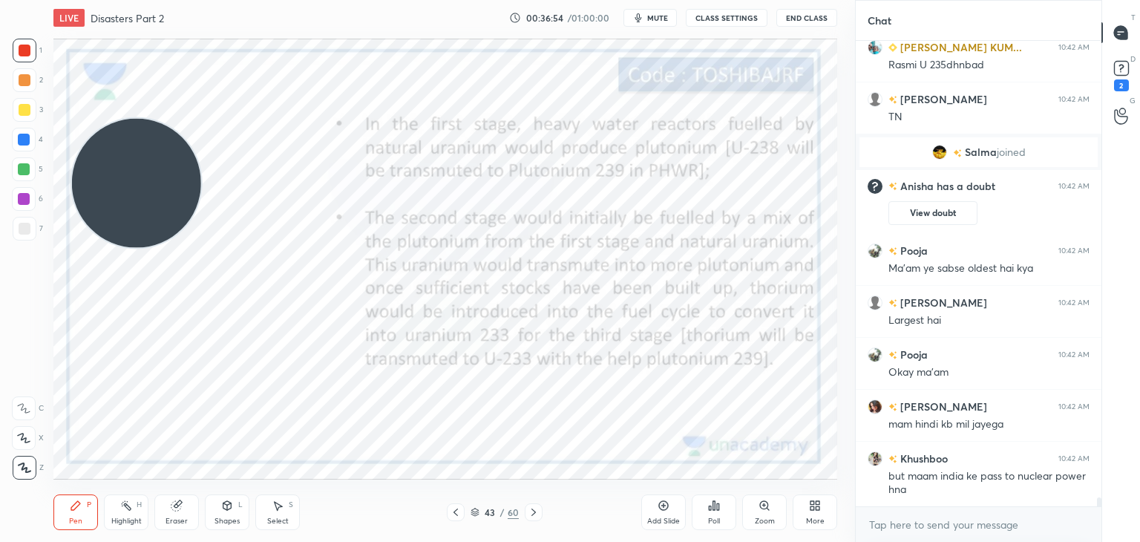
scroll to position [0, 0]
click at [818, 502] on icon at bounding box center [818, 503] width 4 height 4
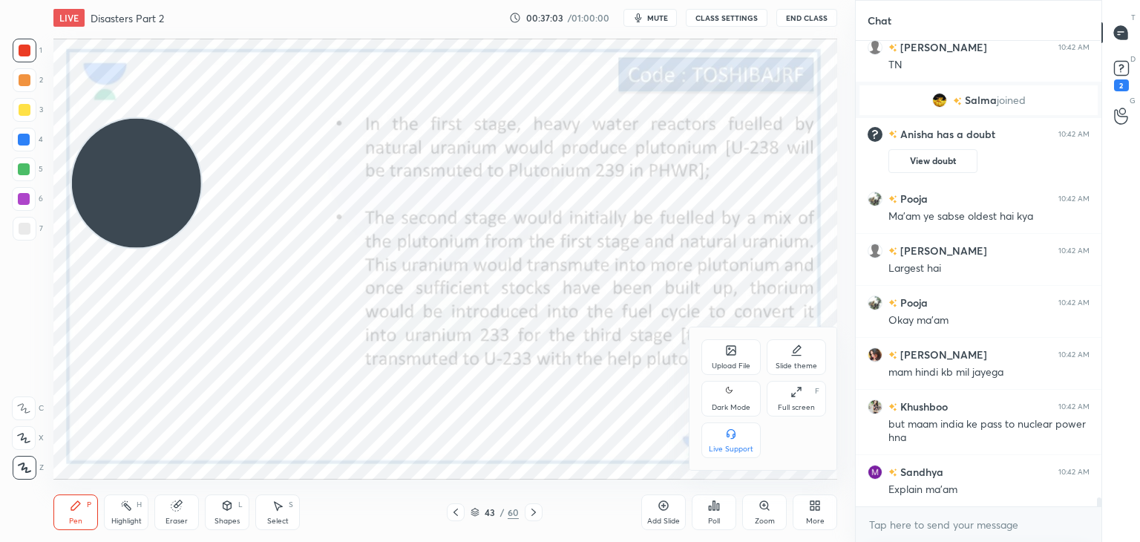
click at [727, 347] on icon at bounding box center [731, 350] width 9 height 9
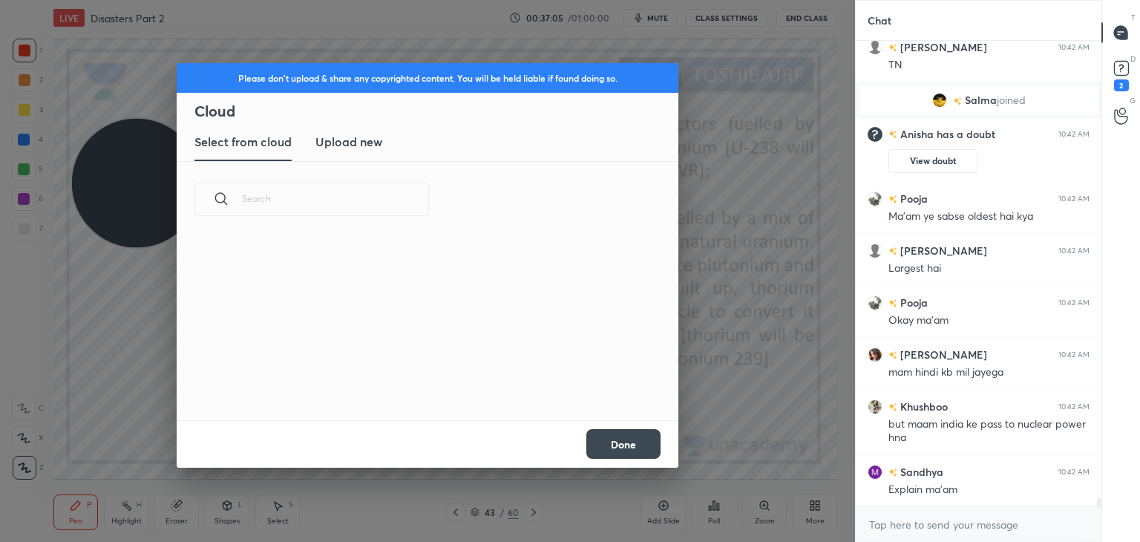
scroll to position [23673, 0]
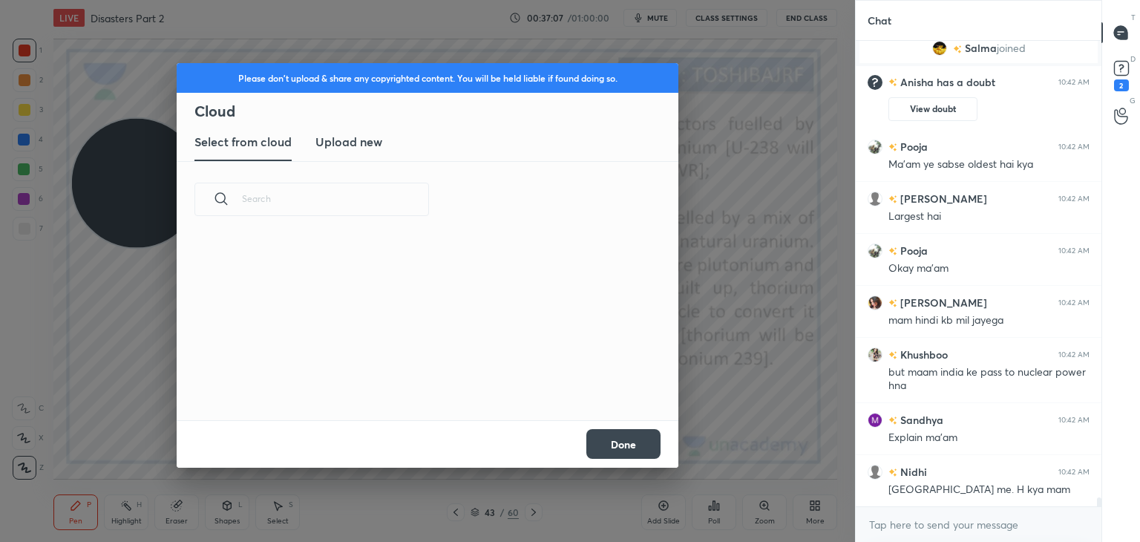
click at [353, 144] on h3 "Upload new" at bounding box center [348, 142] width 67 height 18
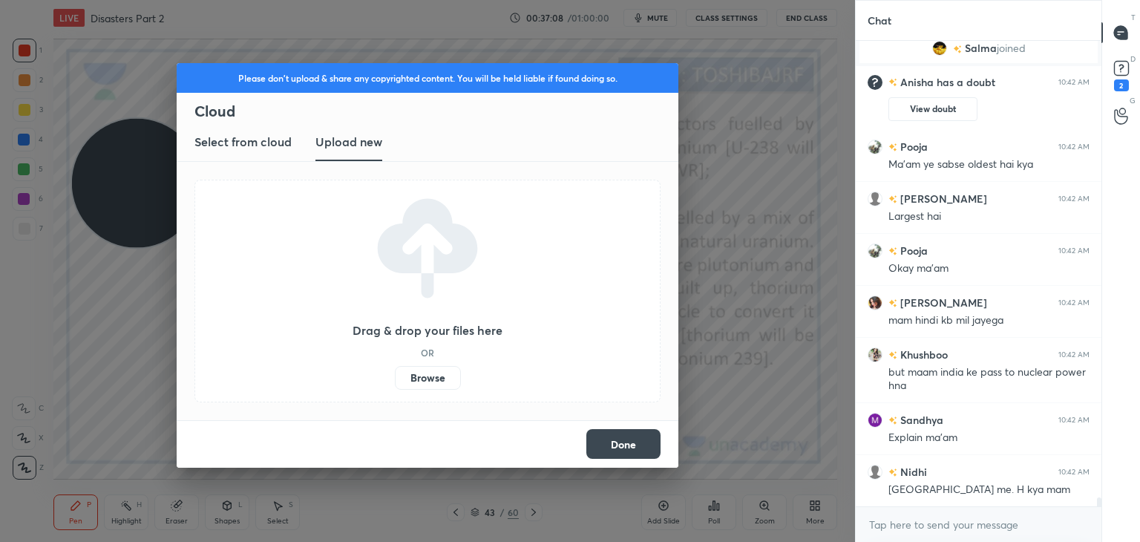
scroll to position [23725, 0]
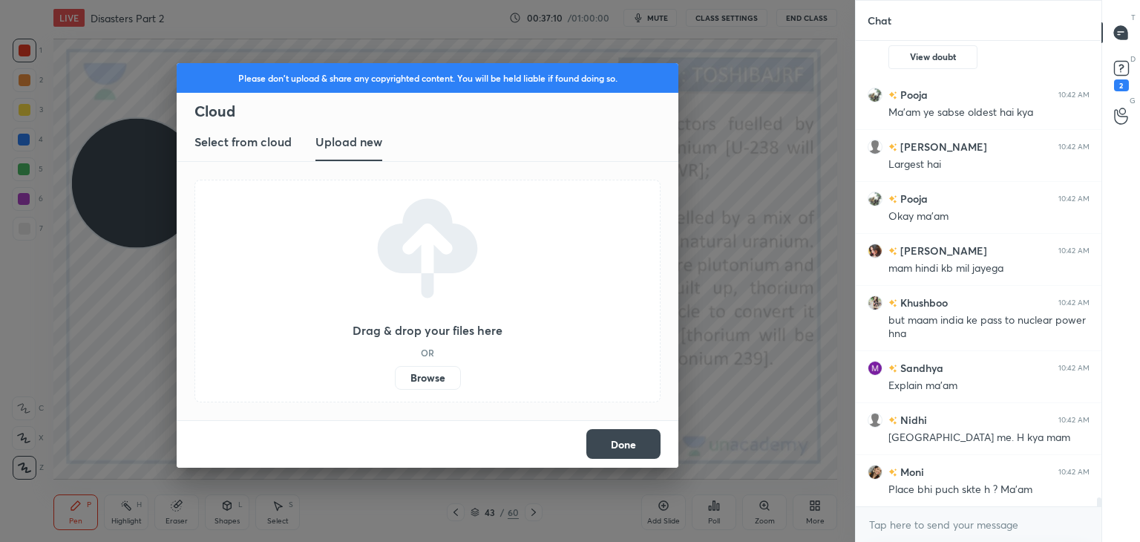
click at [422, 381] on label "Browse" at bounding box center [428, 378] width 66 height 24
click at [395, 381] on input "Browse" at bounding box center [395, 378] width 0 height 24
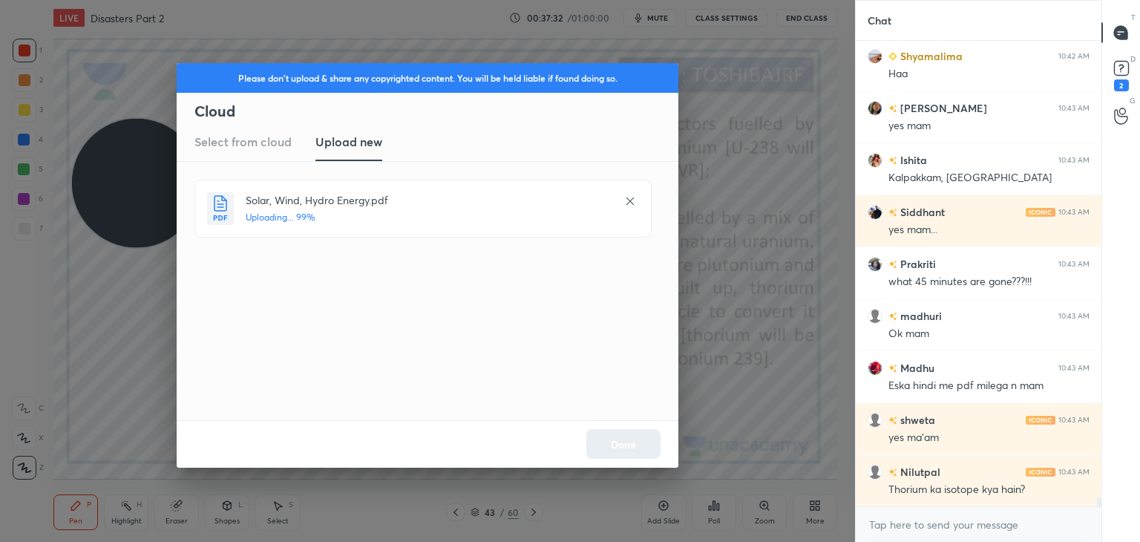
scroll to position [24569, 0]
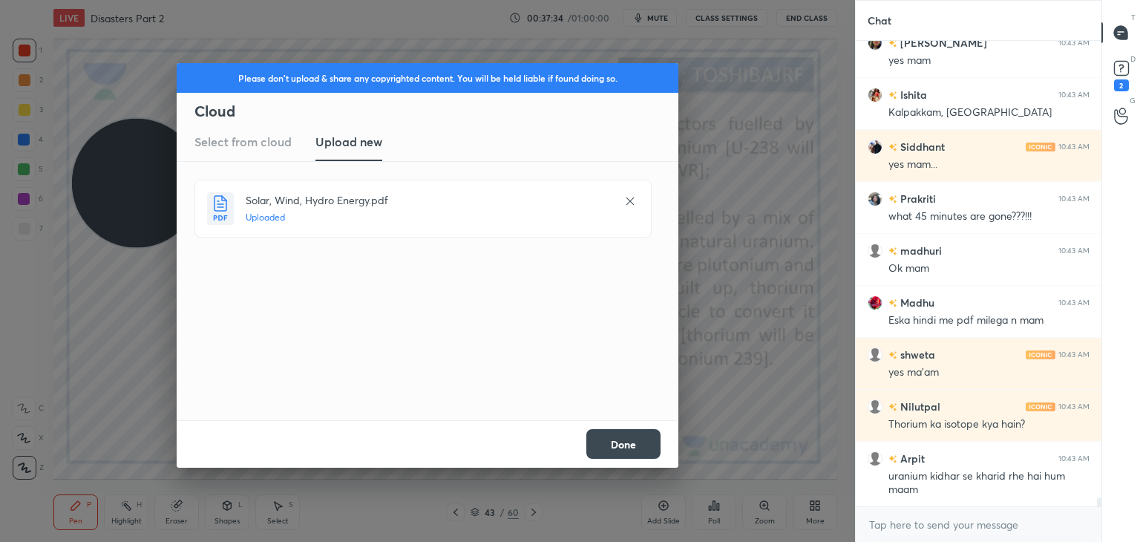
click at [626, 439] on button "Done" at bounding box center [623, 444] width 74 height 30
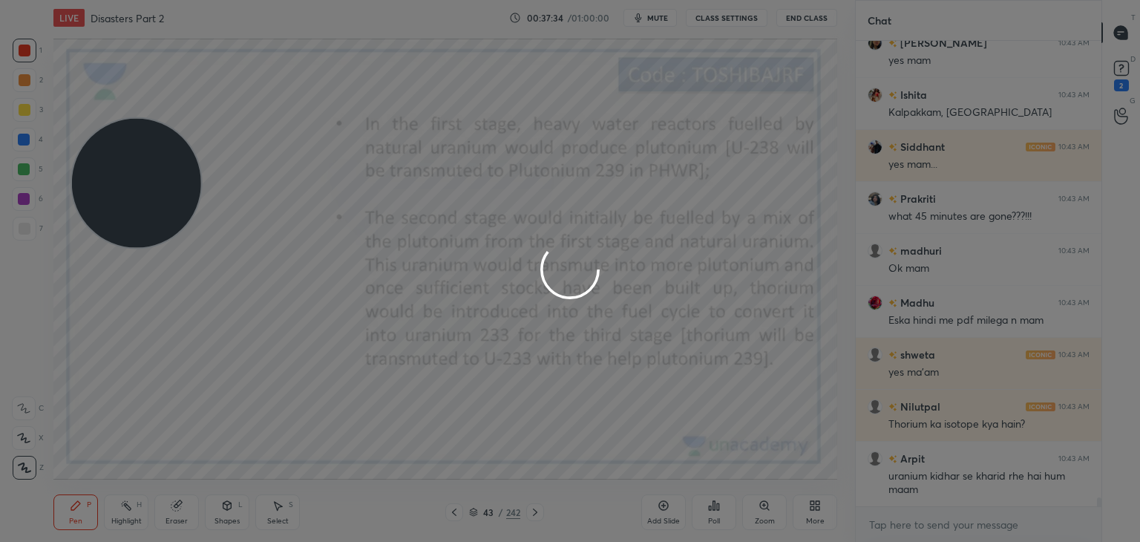
scroll to position [24621, 0]
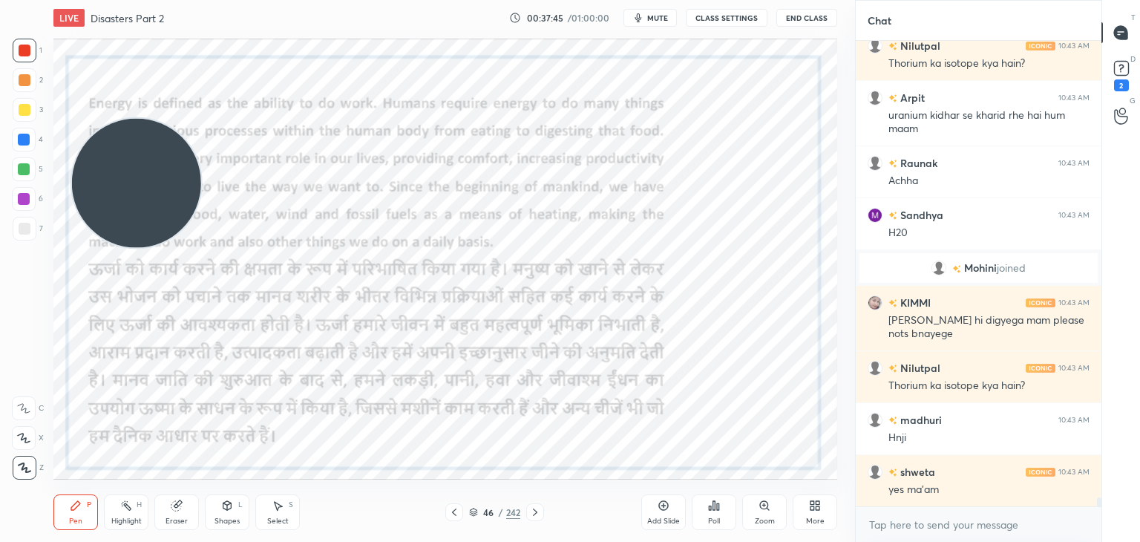
click at [469, 520] on div "46 / 242" at bounding box center [494, 512] width 99 height 18
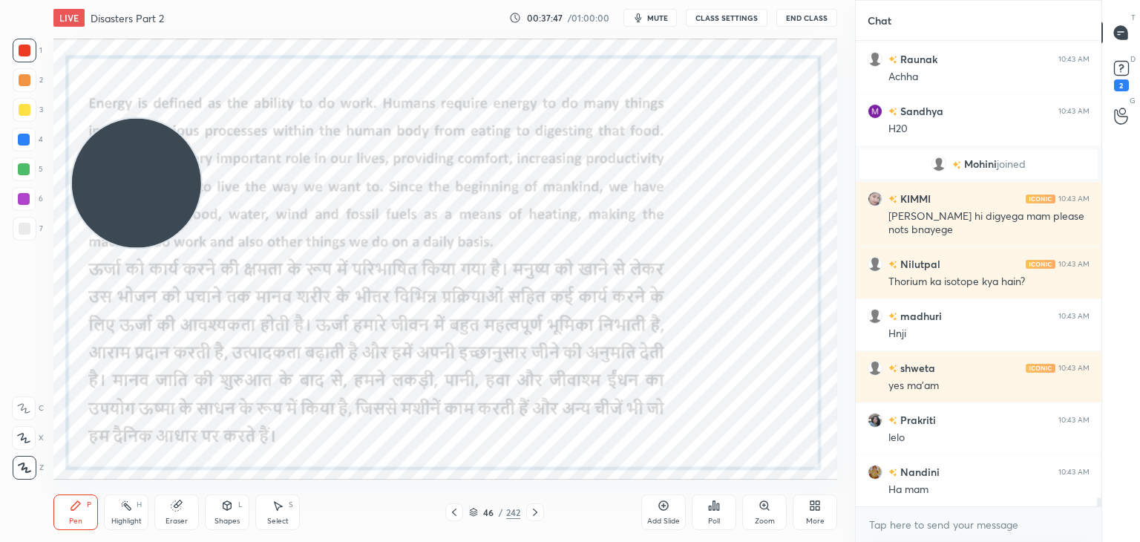
click at [475, 513] on icon at bounding box center [473, 513] width 7 height 2
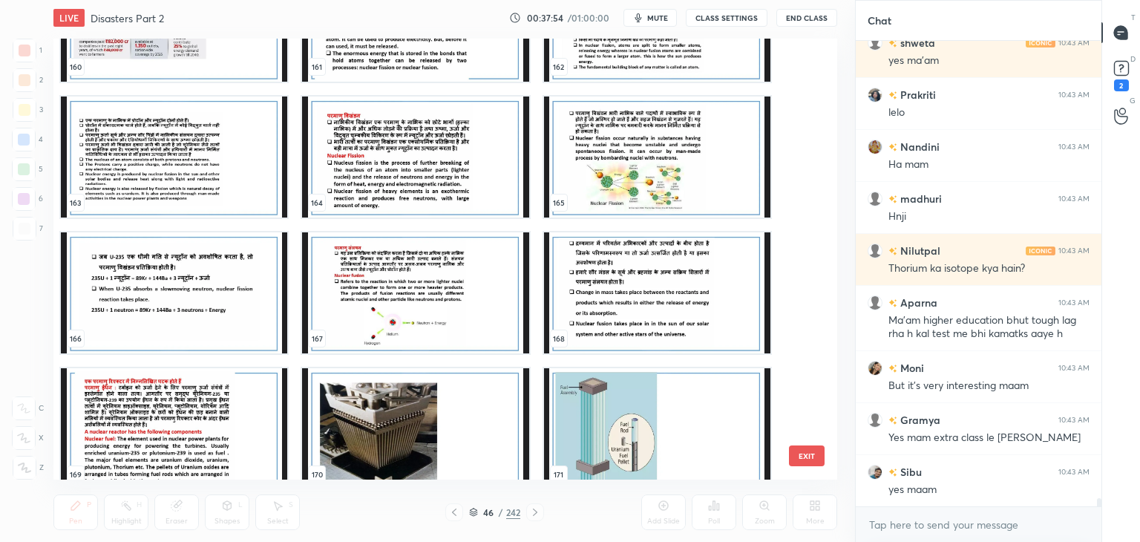
click at [616, 304] on img "grid" at bounding box center [657, 292] width 226 height 121
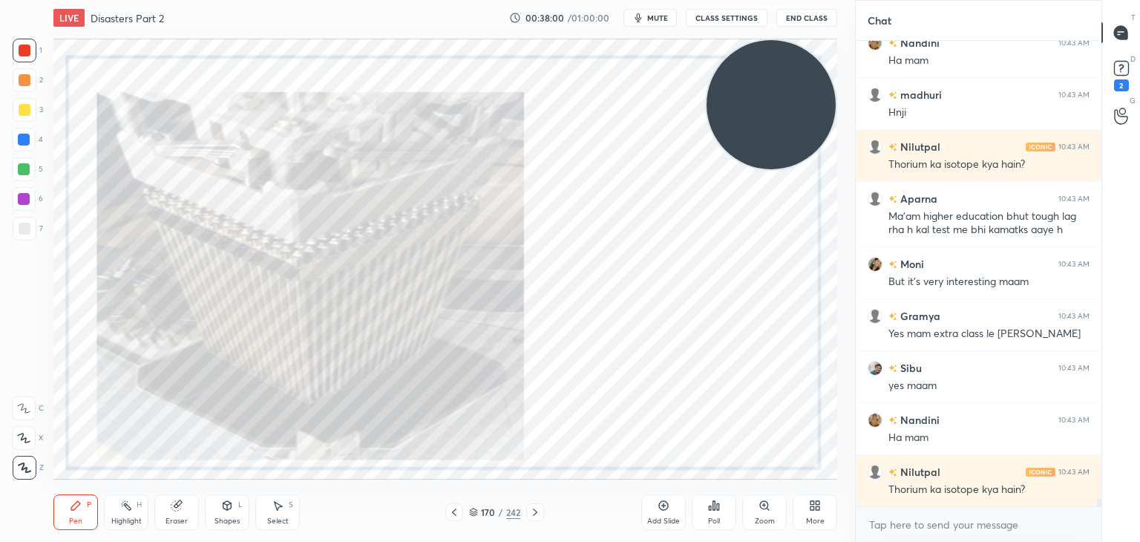
drag, startPoint x: 100, startPoint y: 197, endPoint x: 822, endPoint y: 111, distance: 727.1
click at [822, 111] on video at bounding box center [771, 104] width 129 height 129
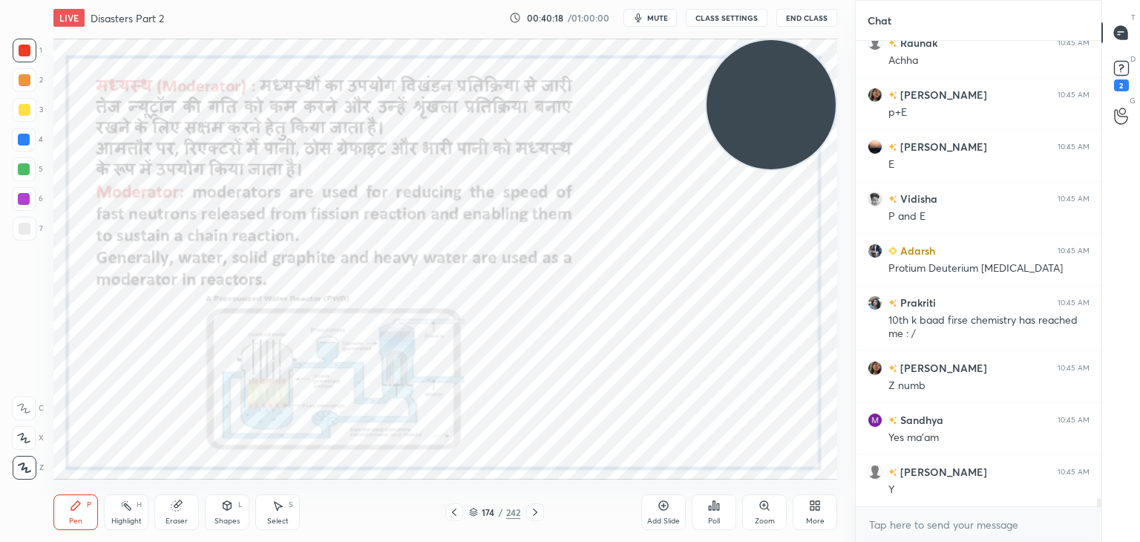
scroll to position [27161, 0]
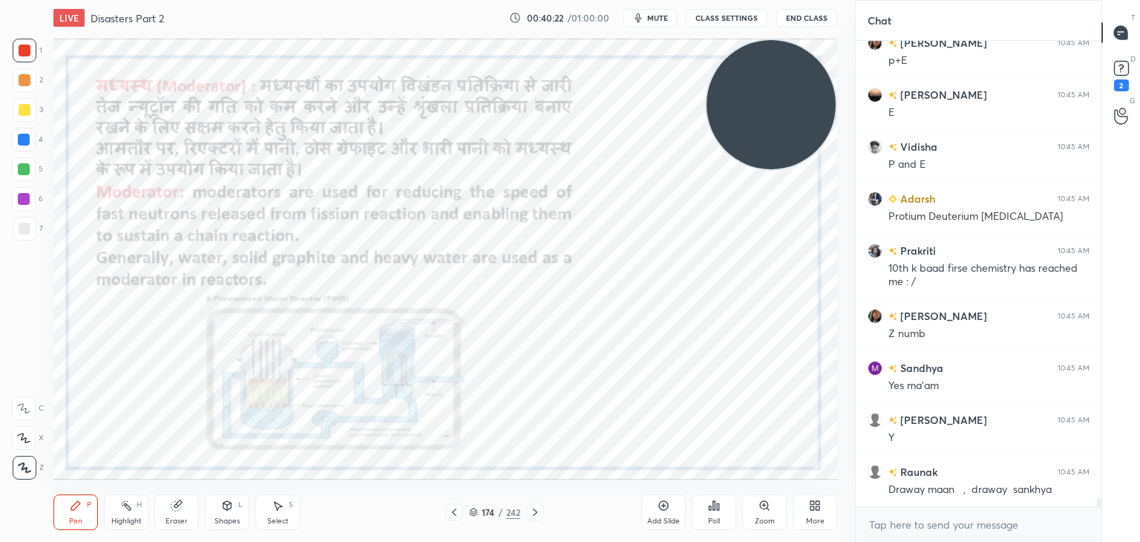
click at [755, 508] on div "Zoom" at bounding box center [764, 512] width 45 height 36
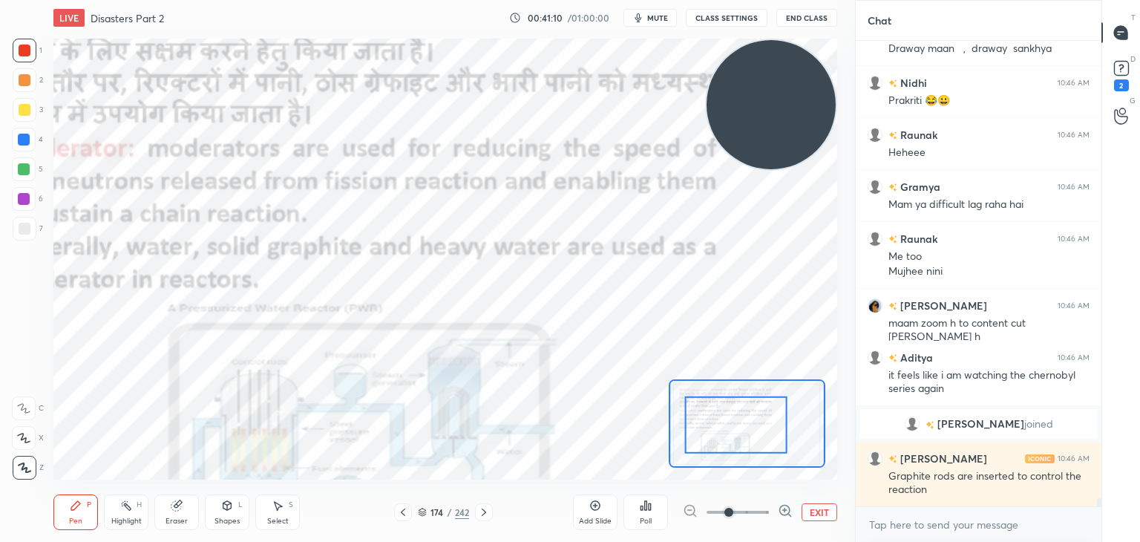
scroll to position [27343, 0]
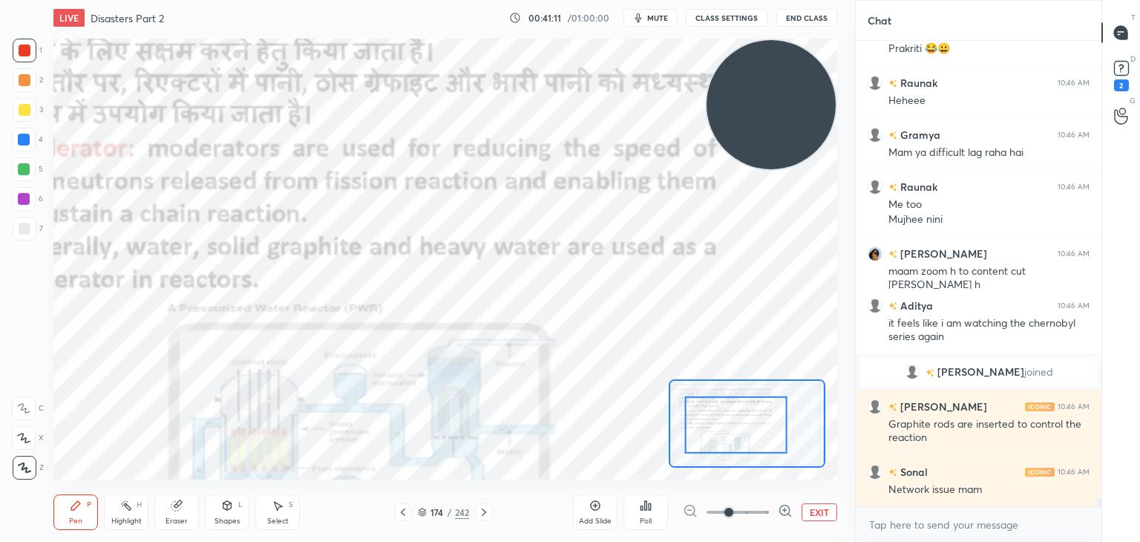
click at [828, 510] on button "EXIT" at bounding box center [820, 512] width 36 height 18
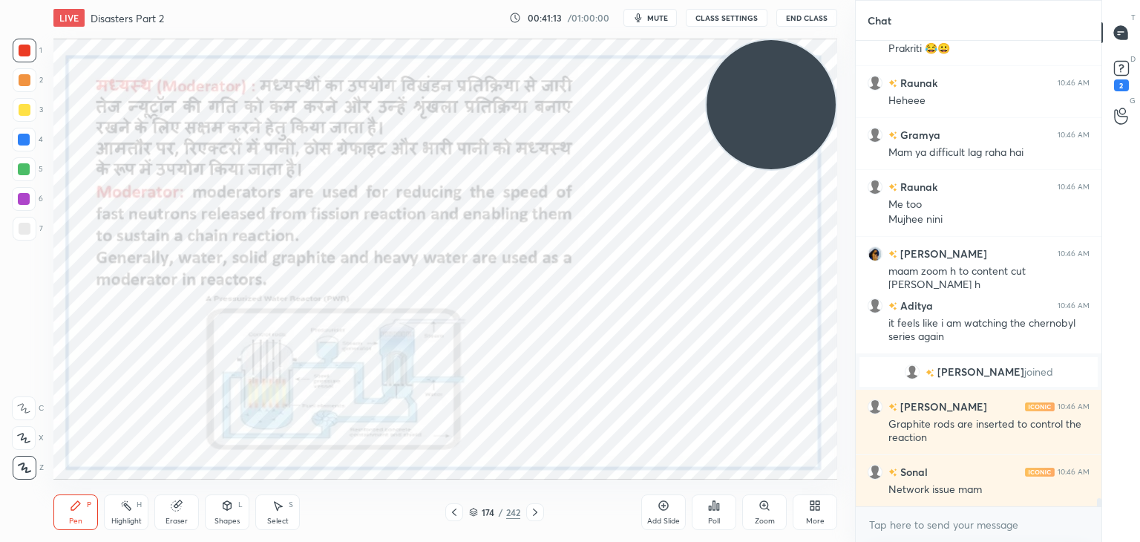
click at [814, 509] on icon at bounding box center [815, 505] width 12 height 12
click at [730, 350] on icon at bounding box center [731, 350] width 9 height 9
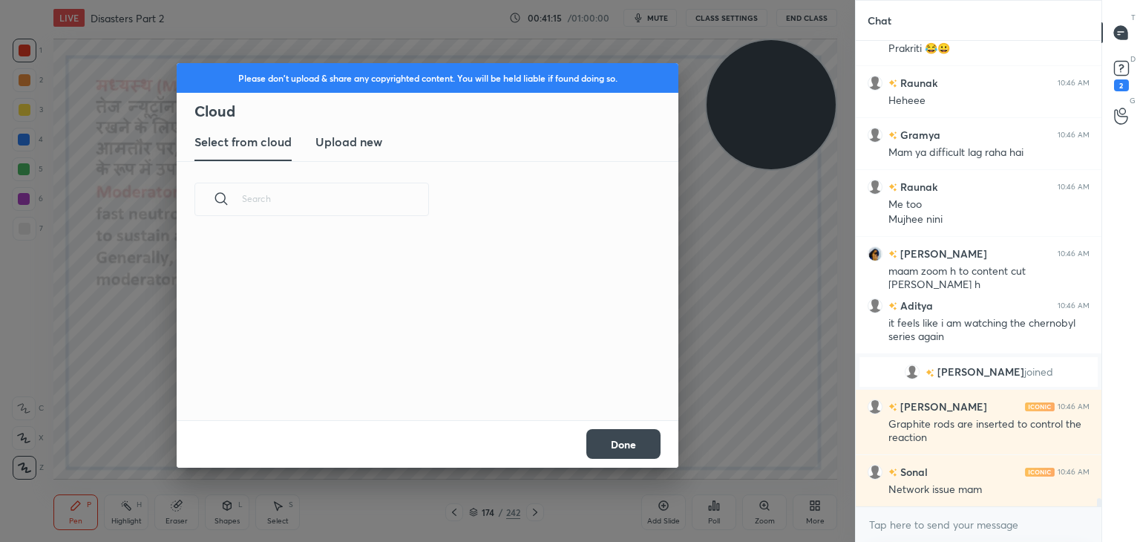
scroll to position [183, 476]
click at [365, 140] on h3 "Upload new" at bounding box center [348, 142] width 67 height 18
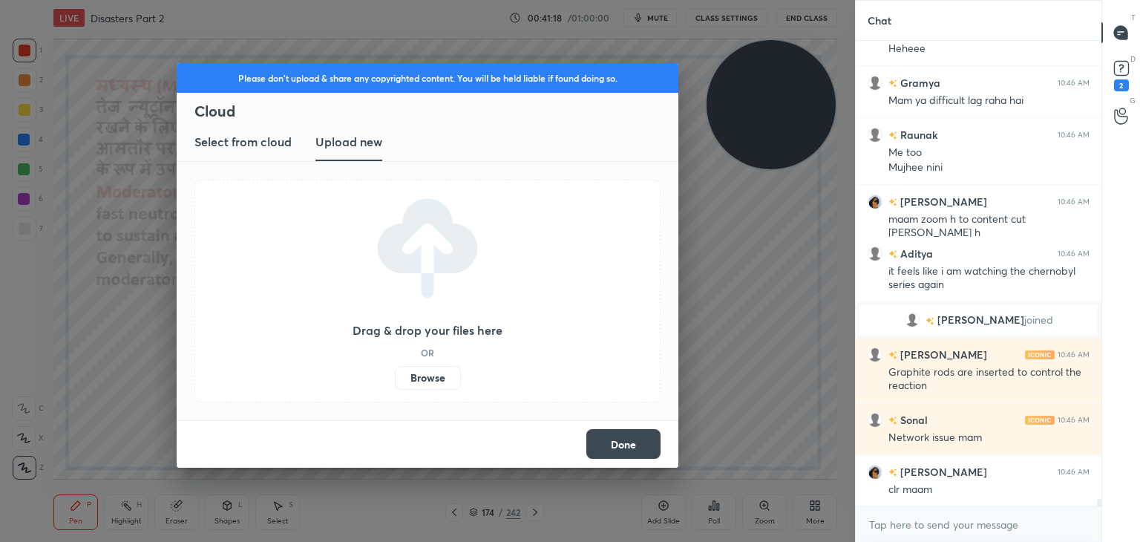
click at [425, 376] on label "Browse" at bounding box center [428, 378] width 66 height 24
click at [395, 376] on input "Browse" at bounding box center [395, 378] width 0 height 24
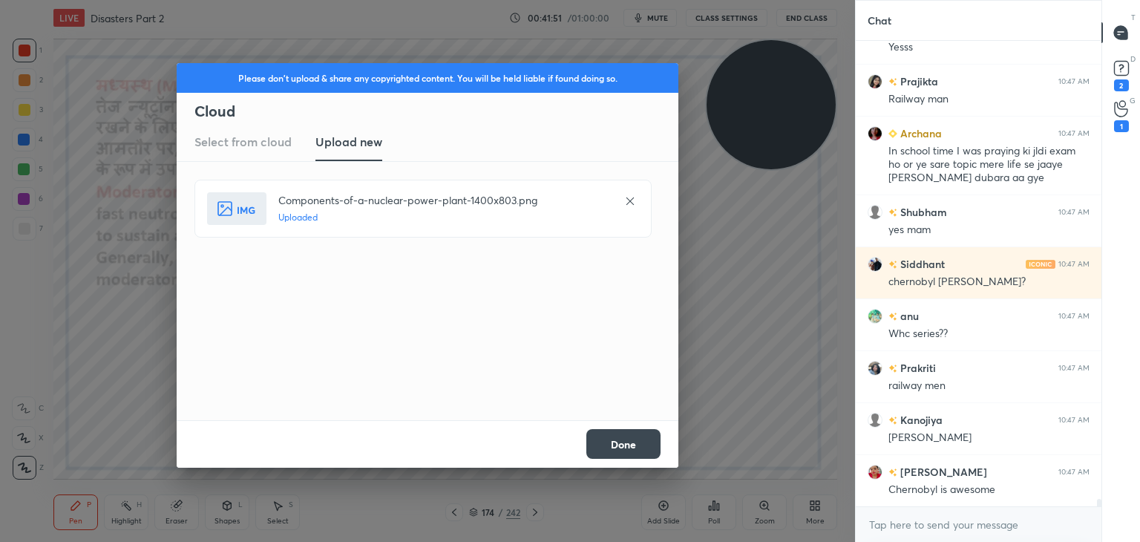
scroll to position [28198, 0]
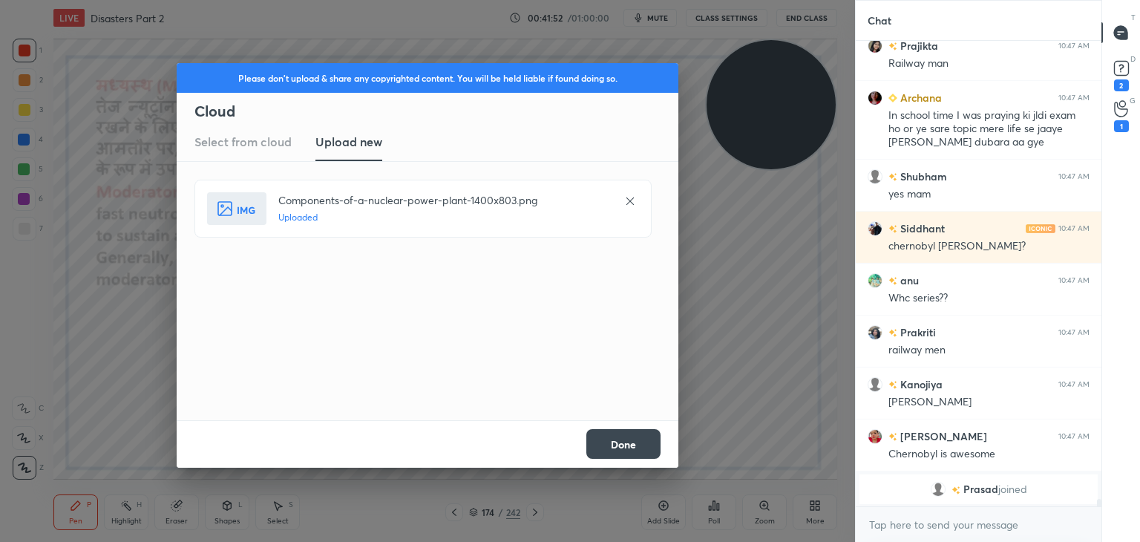
click at [612, 448] on button "Done" at bounding box center [623, 444] width 74 height 30
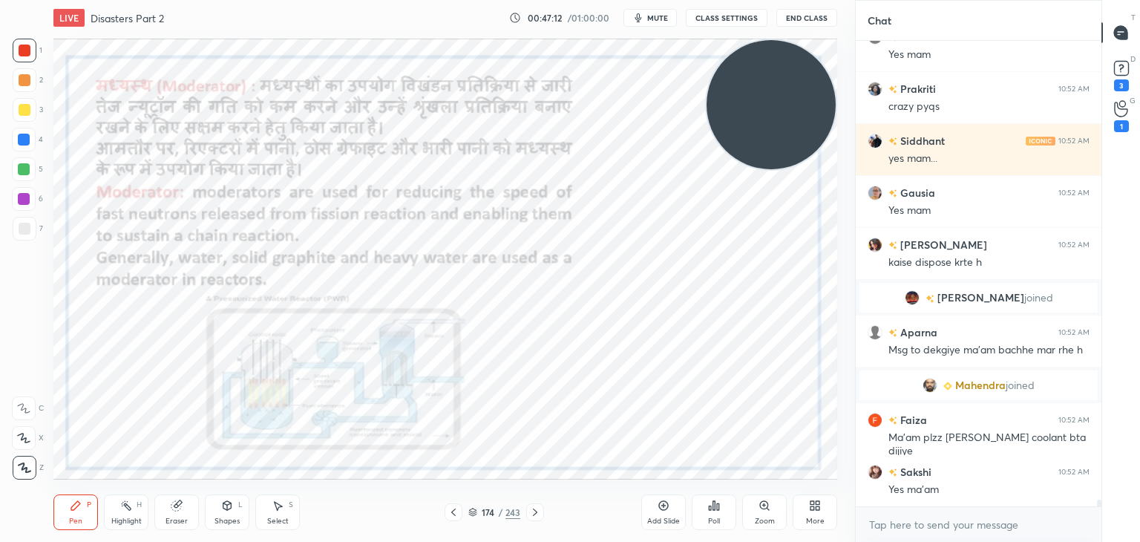
scroll to position [30882, 0]
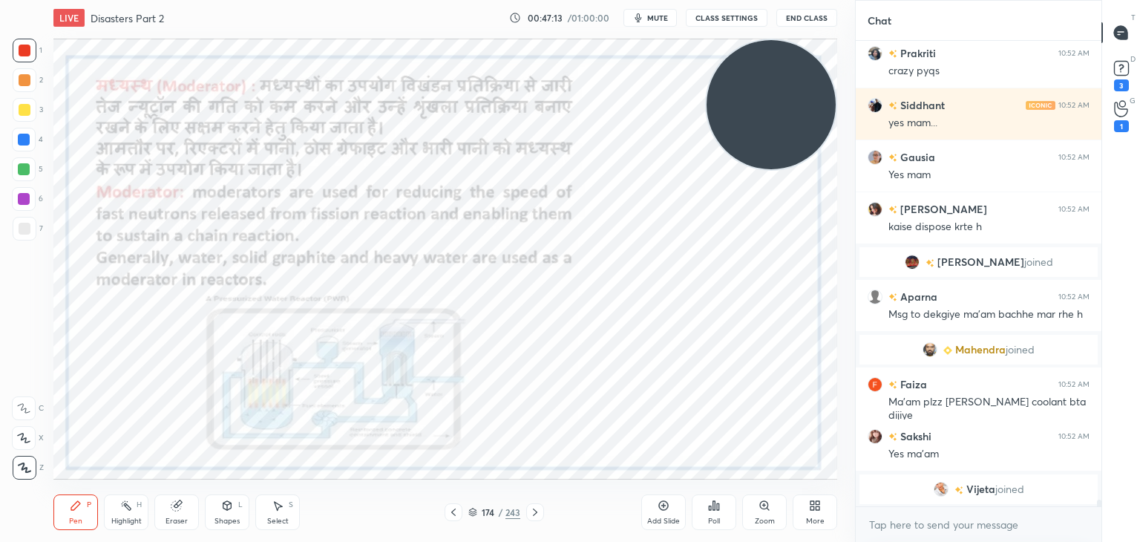
click at [662, 509] on icon at bounding box center [664, 506] width 10 height 10
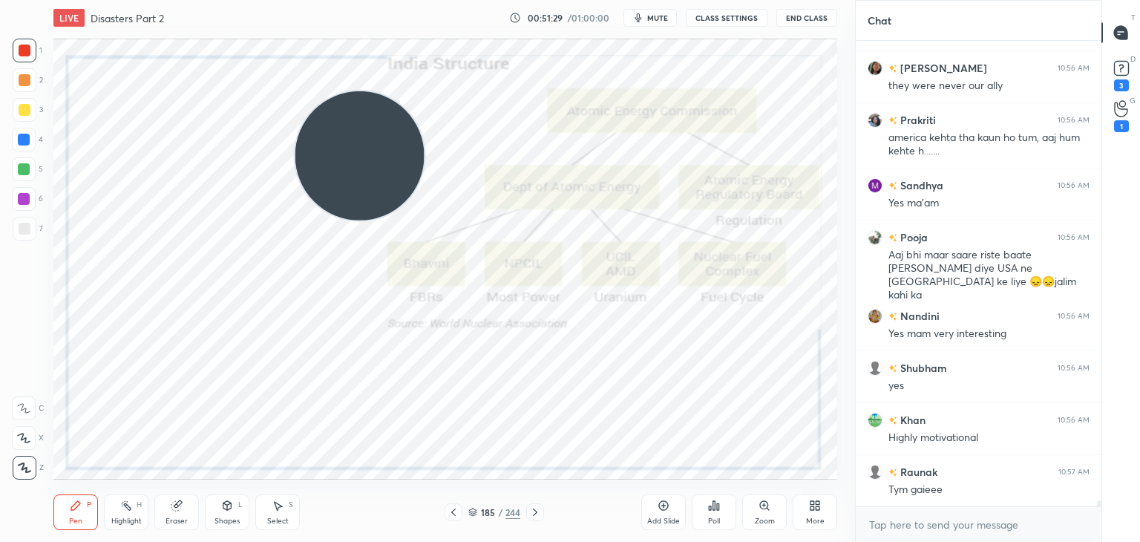
scroll to position [5, 4]
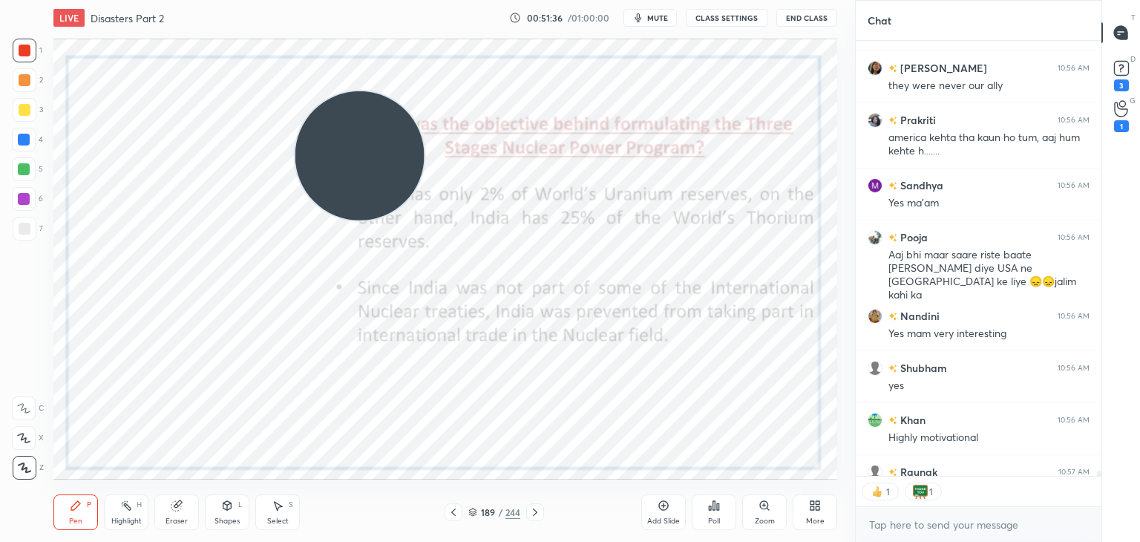
click at [814, 503] on icon at bounding box center [815, 505] width 12 height 12
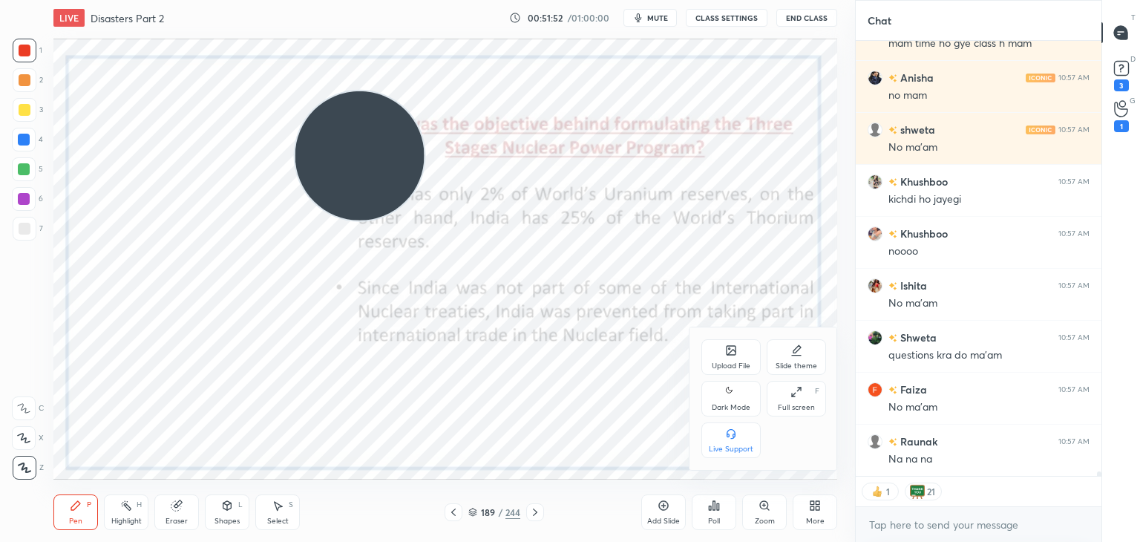
scroll to position [39045, 0]
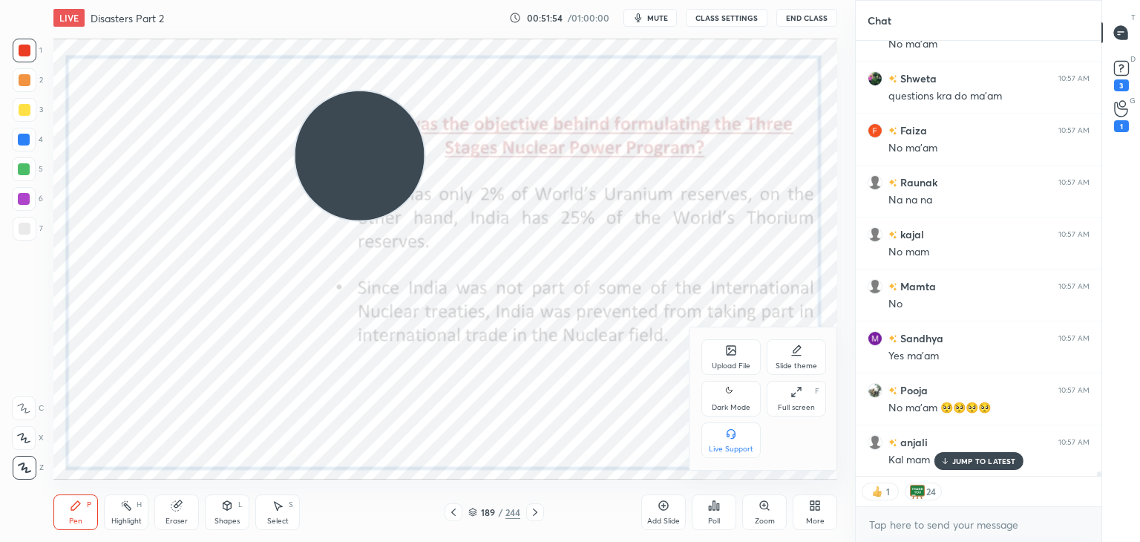
drag, startPoint x: 1101, startPoint y: 471, endPoint x: 1098, endPoint y: 444, distance: 26.9
click at [1098, 444] on div at bounding box center [570, 271] width 1140 height 542
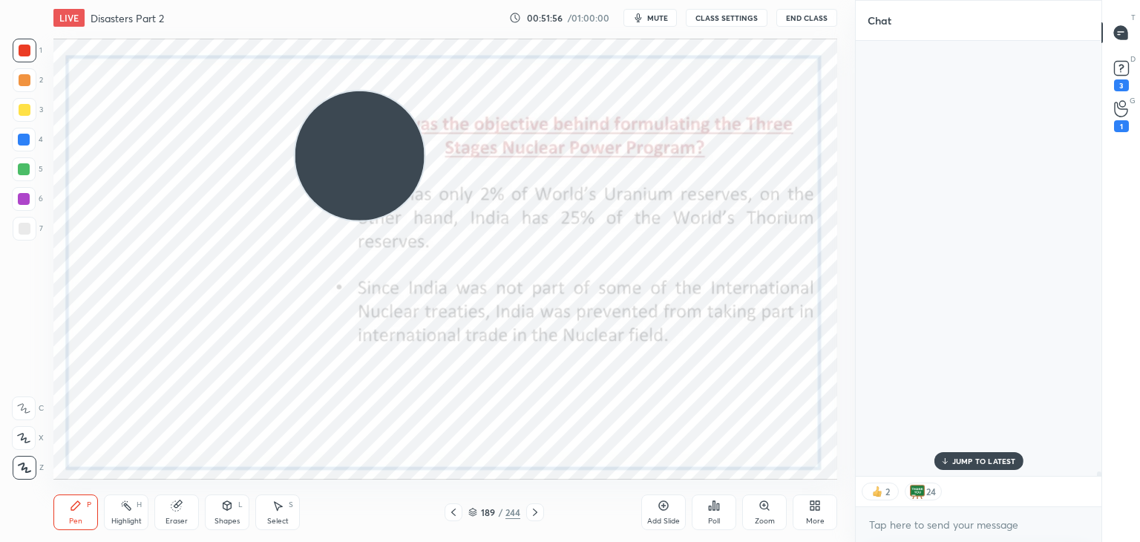
drag, startPoint x: 1101, startPoint y: 473, endPoint x: 1102, endPoint y: 425, distance: 47.5
click at [1102, 425] on div "Chat Aditya 10:57 AM 3 minutes hain Mongam 10:57 AM Nóoooó [PERSON_NAME] 10:57 …" at bounding box center [997, 271] width 285 height 542
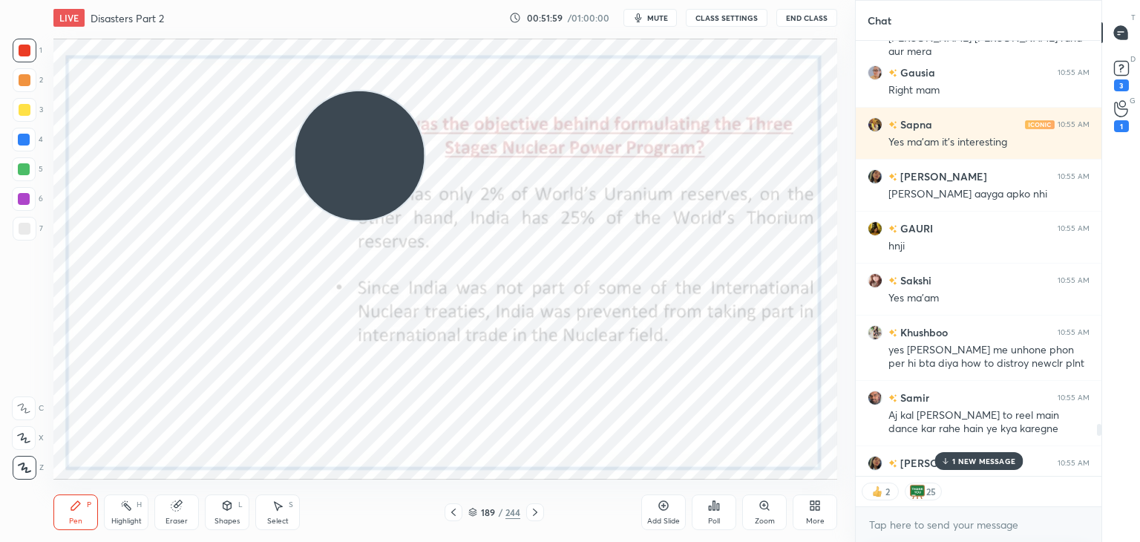
click at [994, 455] on div "1 NEW MESSAGE" at bounding box center [978, 461] width 88 height 18
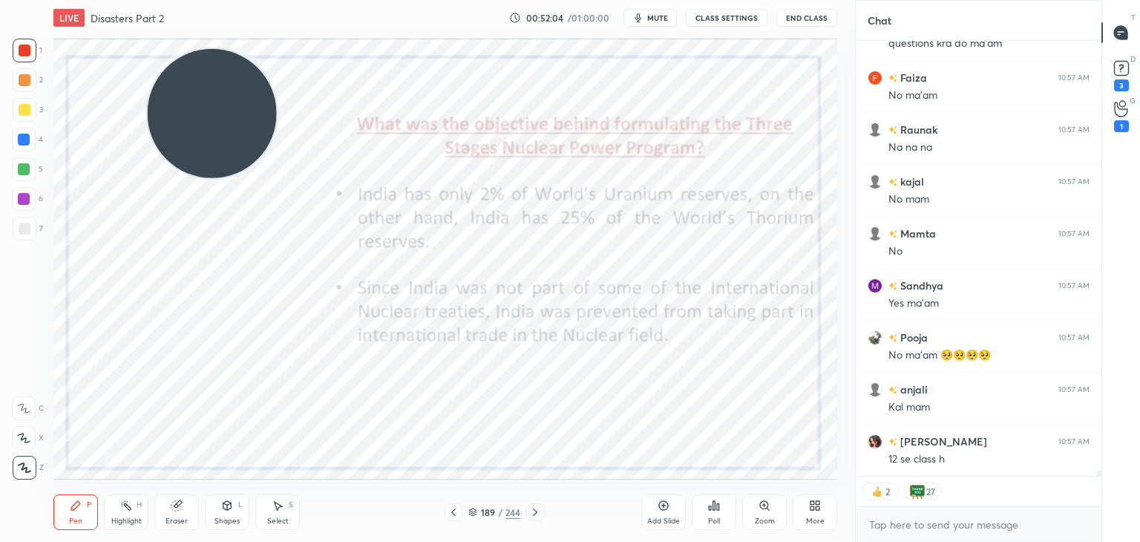
drag, startPoint x: 368, startPoint y: 168, endPoint x: 220, endPoint y: 125, distance: 154.3
click at [220, 125] on video at bounding box center [212, 113] width 129 height 129
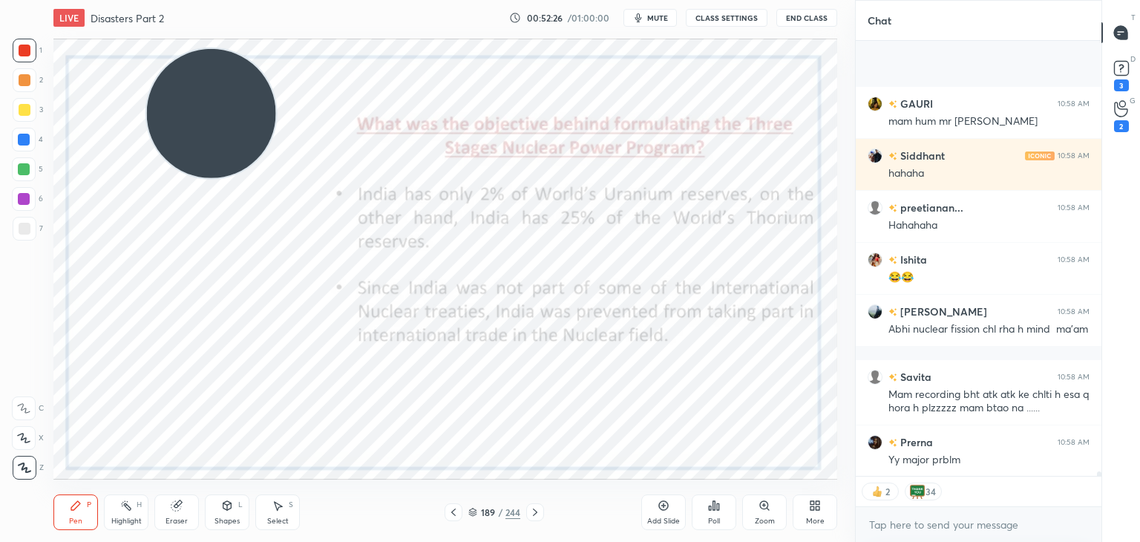
scroll to position [40358, 0]
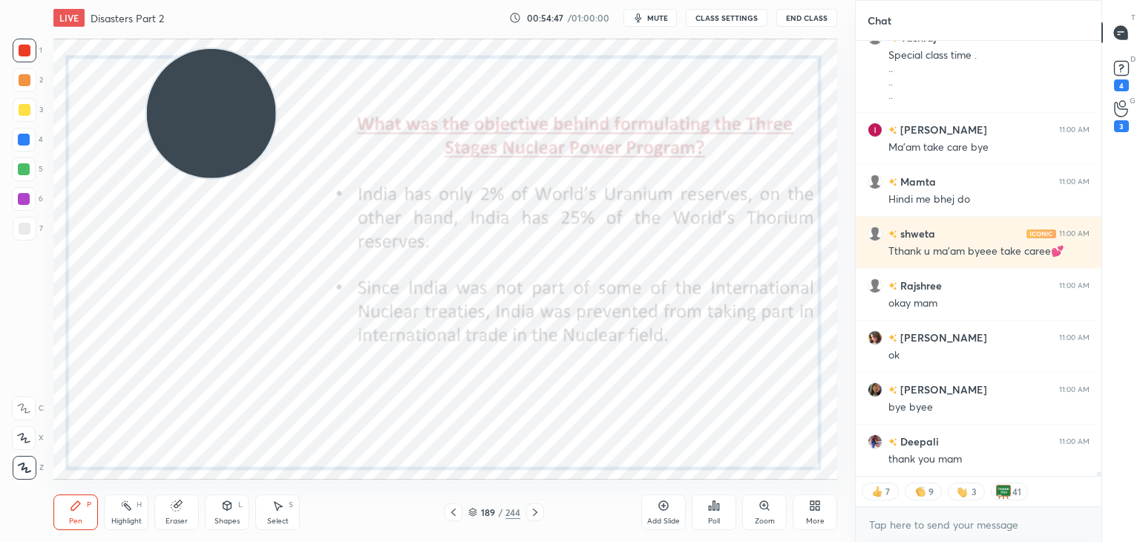
click at [793, 19] on button "End Class" at bounding box center [806, 18] width 61 height 18
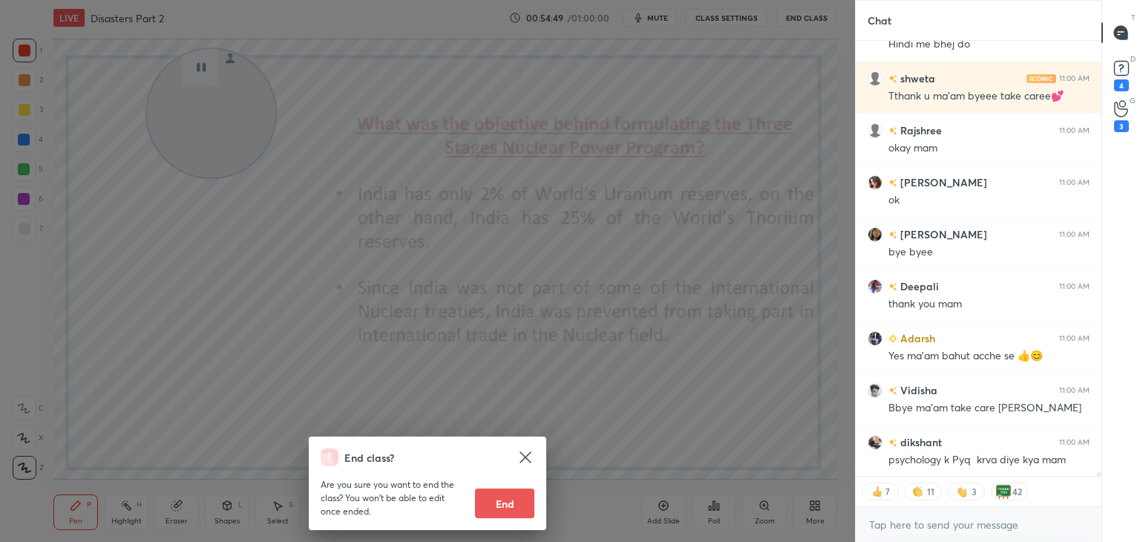
click at [505, 493] on button "End" at bounding box center [504, 503] width 59 height 30
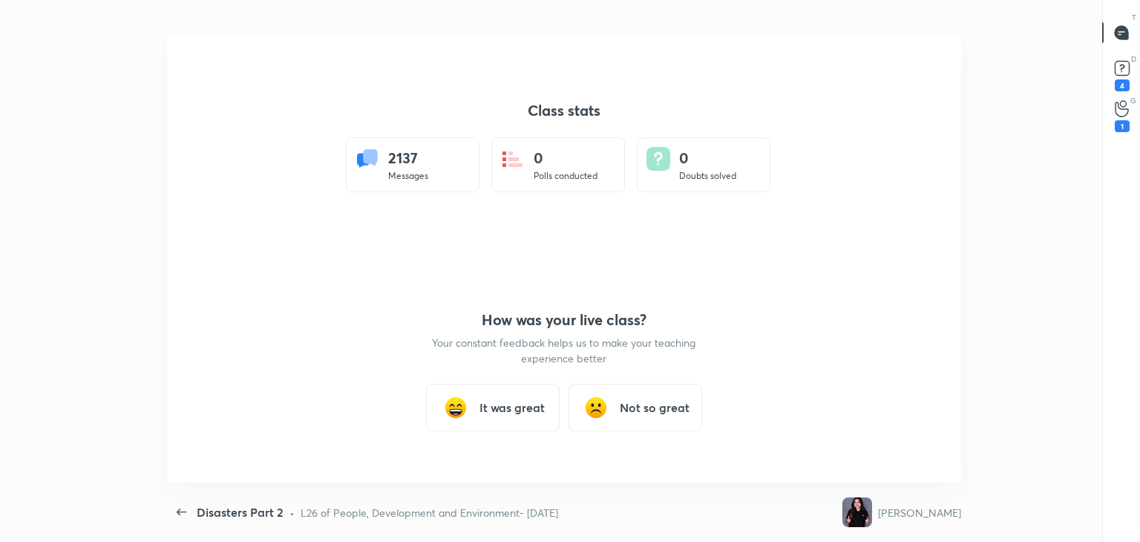
type textarea "x"
